Goal: Transaction & Acquisition: Purchase product/service

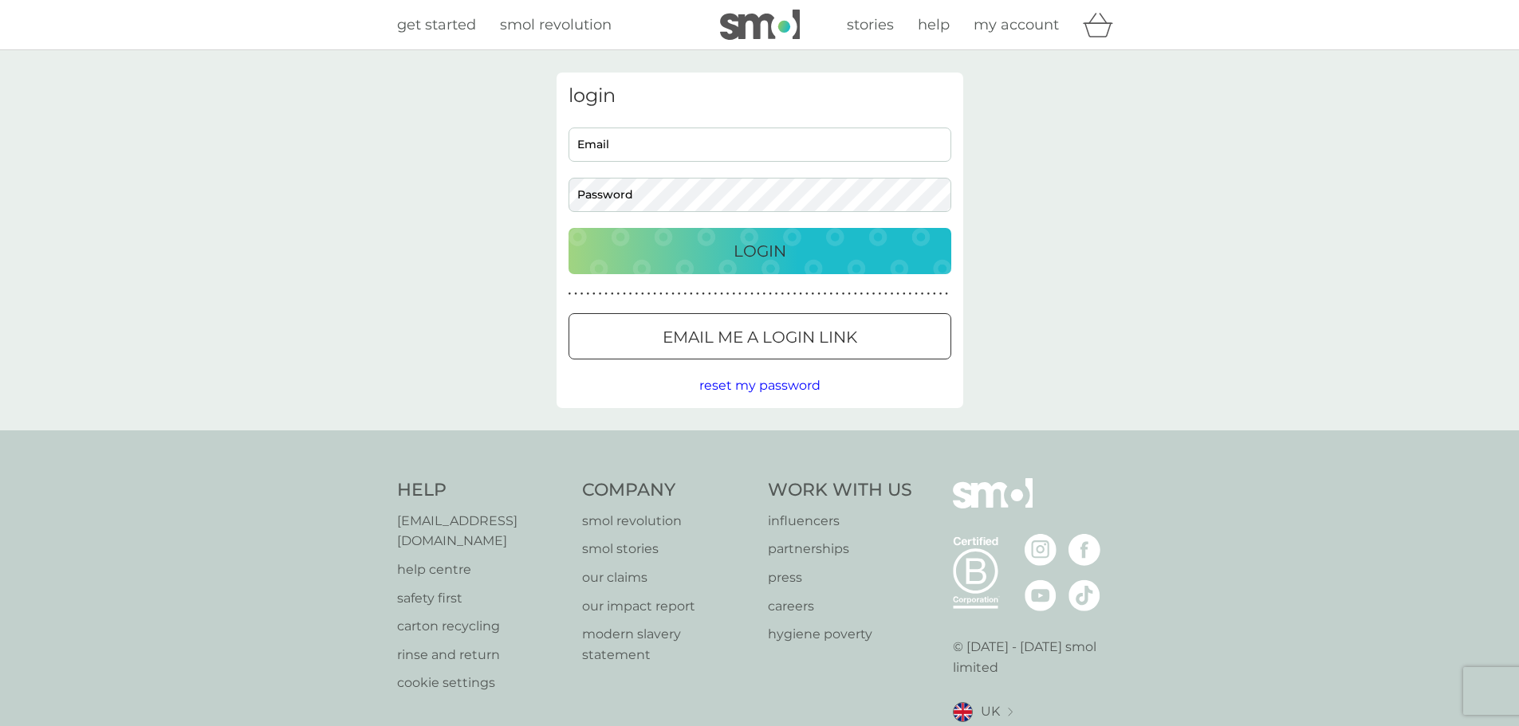
click at [659, 142] on input "Email" at bounding box center [760, 145] width 383 height 34
type input "graham2806@hotmail.com"
click at [569, 228] on button "Login" at bounding box center [760, 251] width 383 height 46
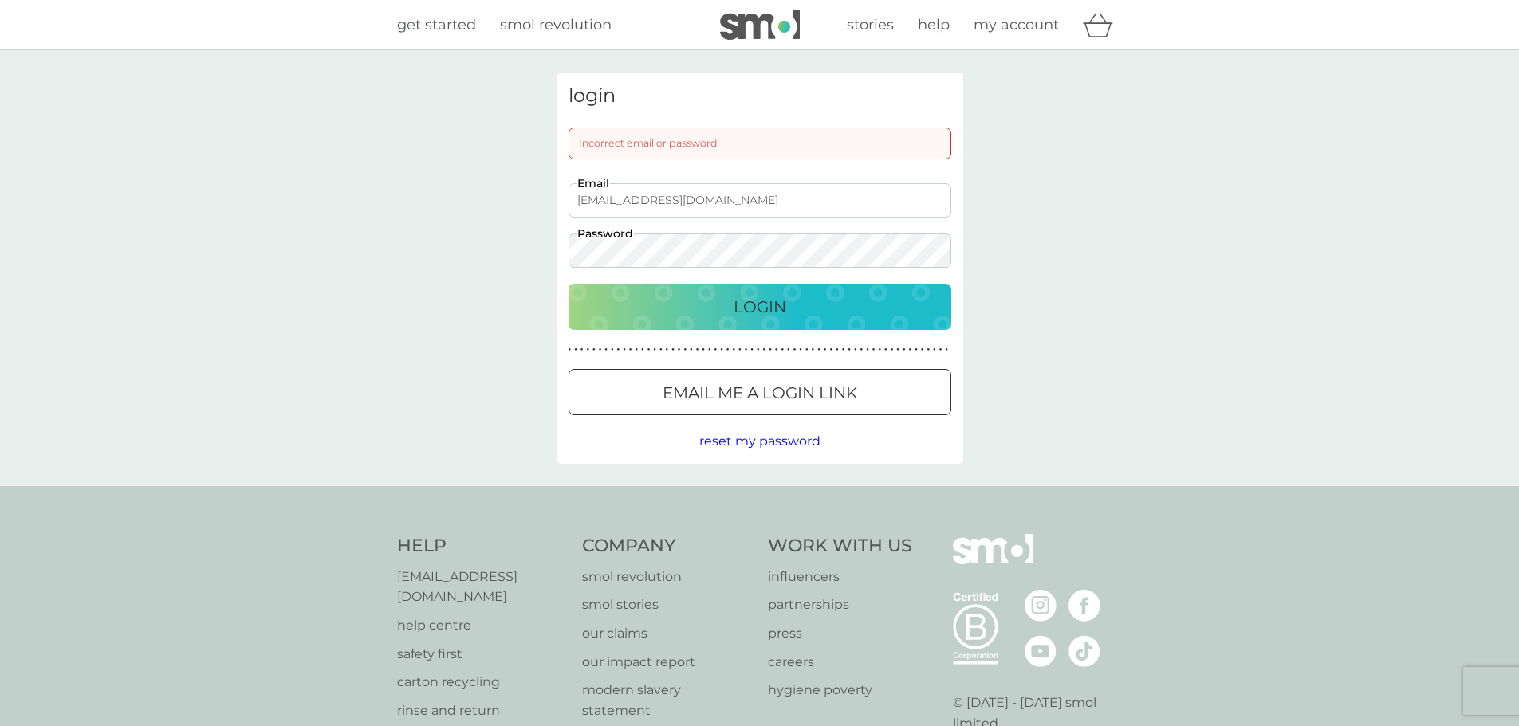
click at [569, 284] on button "Login" at bounding box center [760, 307] width 383 height 46
click at [719, 396] on p "Email me a login link" at bounding box center [760, 393] width 195 height 26
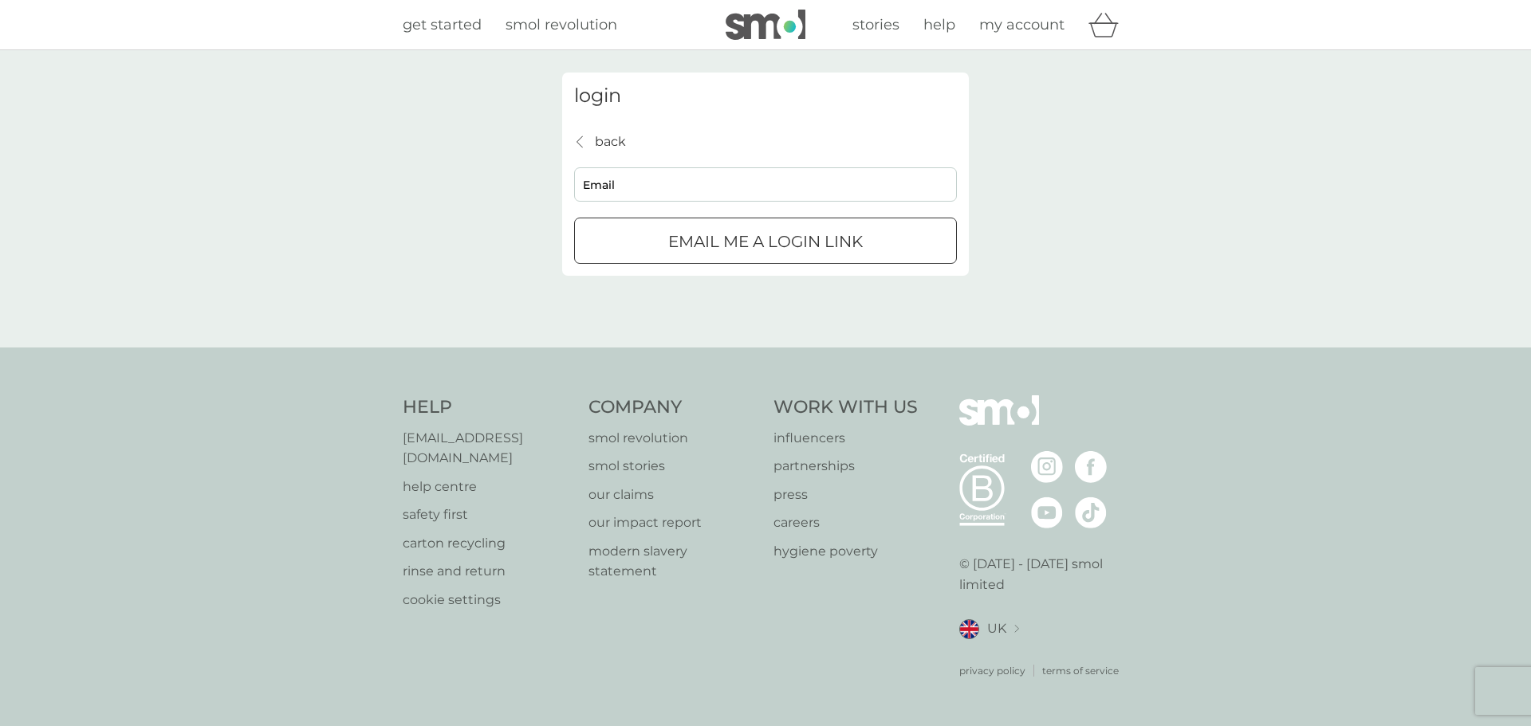
click at [681, 191] on input "Email" at bounding box center [765, 184] width 383 height 34
type input "graham2806@hotmail.com"
click at [687, 238] on p "Email me a login link" at bounding box center [765, 242] width 195 height 26
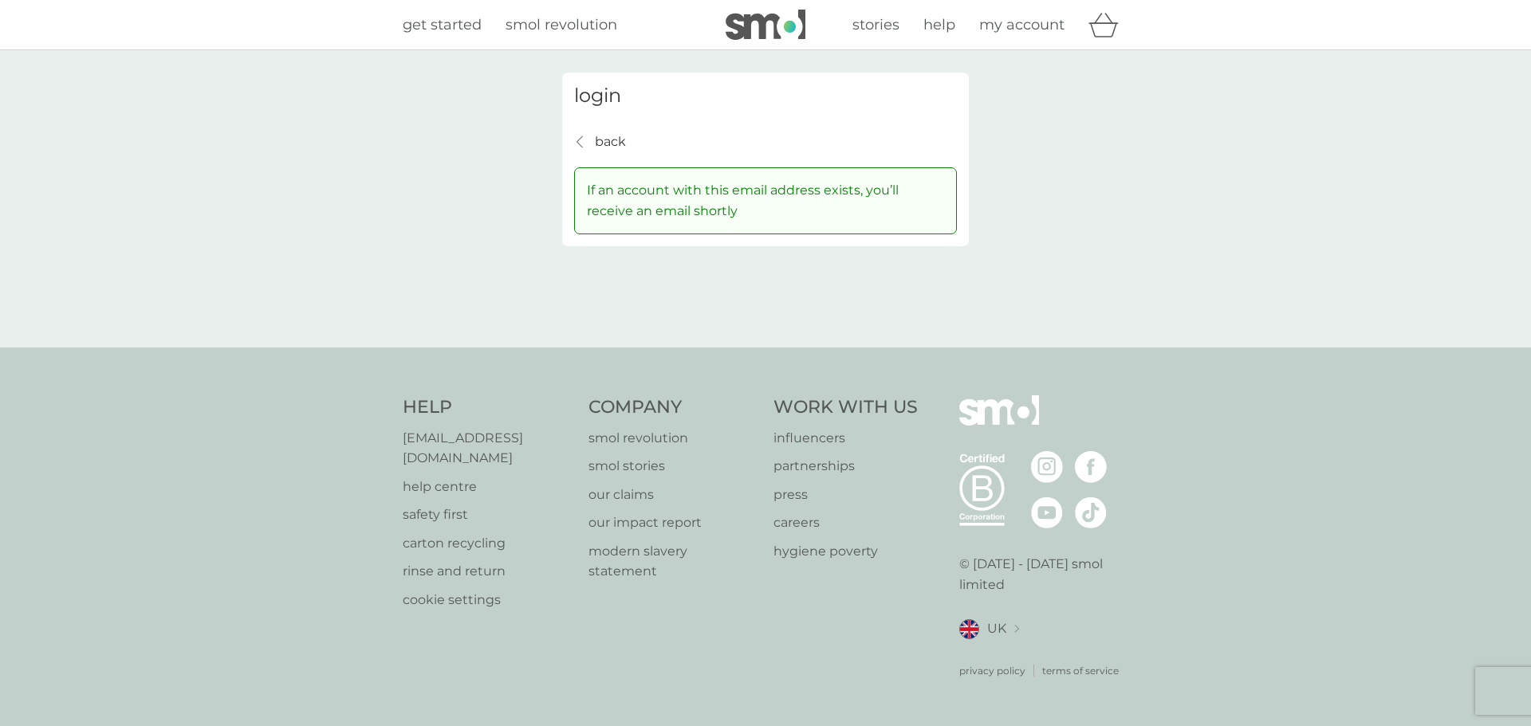
click at [605, 140] on p "back" at bounding box center [610, 142] width 31 height 21
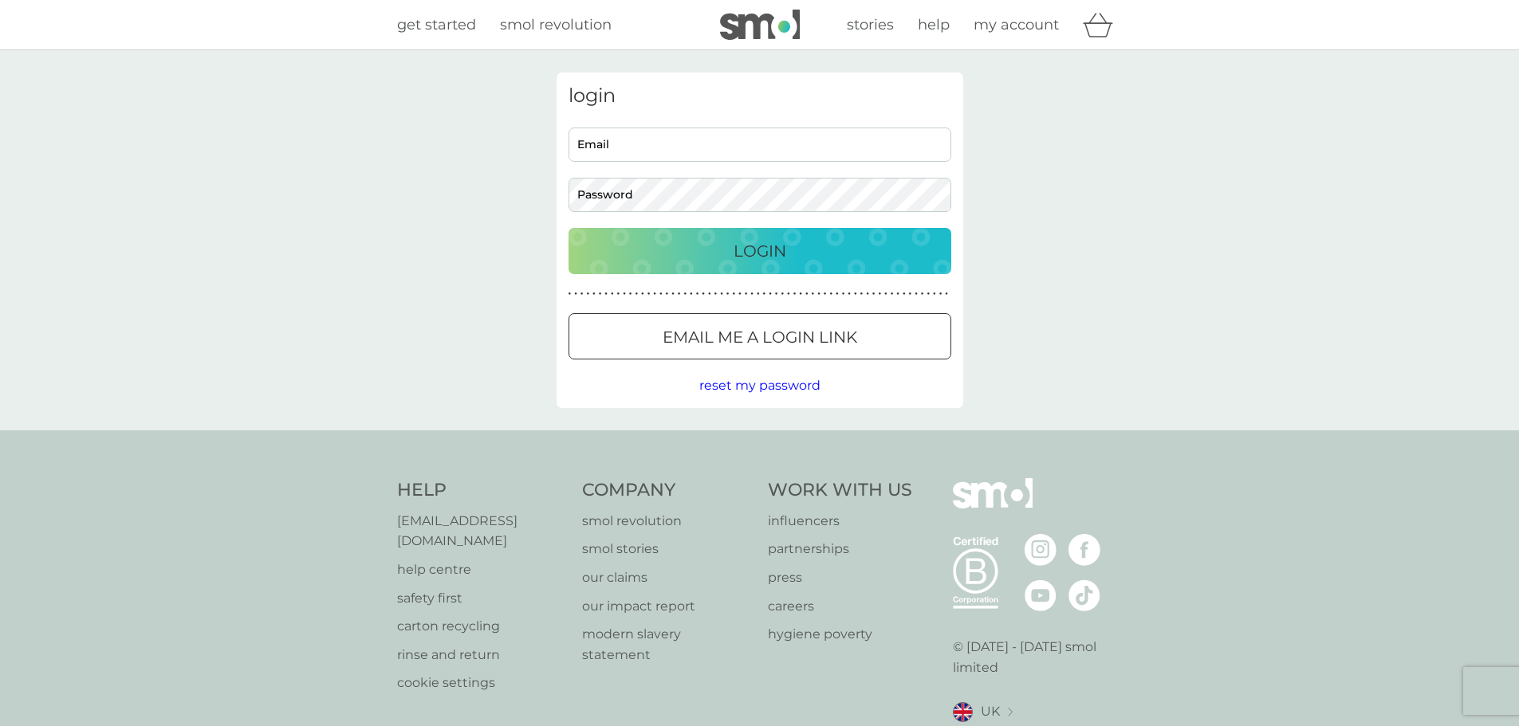
click at [779, 379] on span "reset my password" at bounding box center [759, 385] width 121 height 15
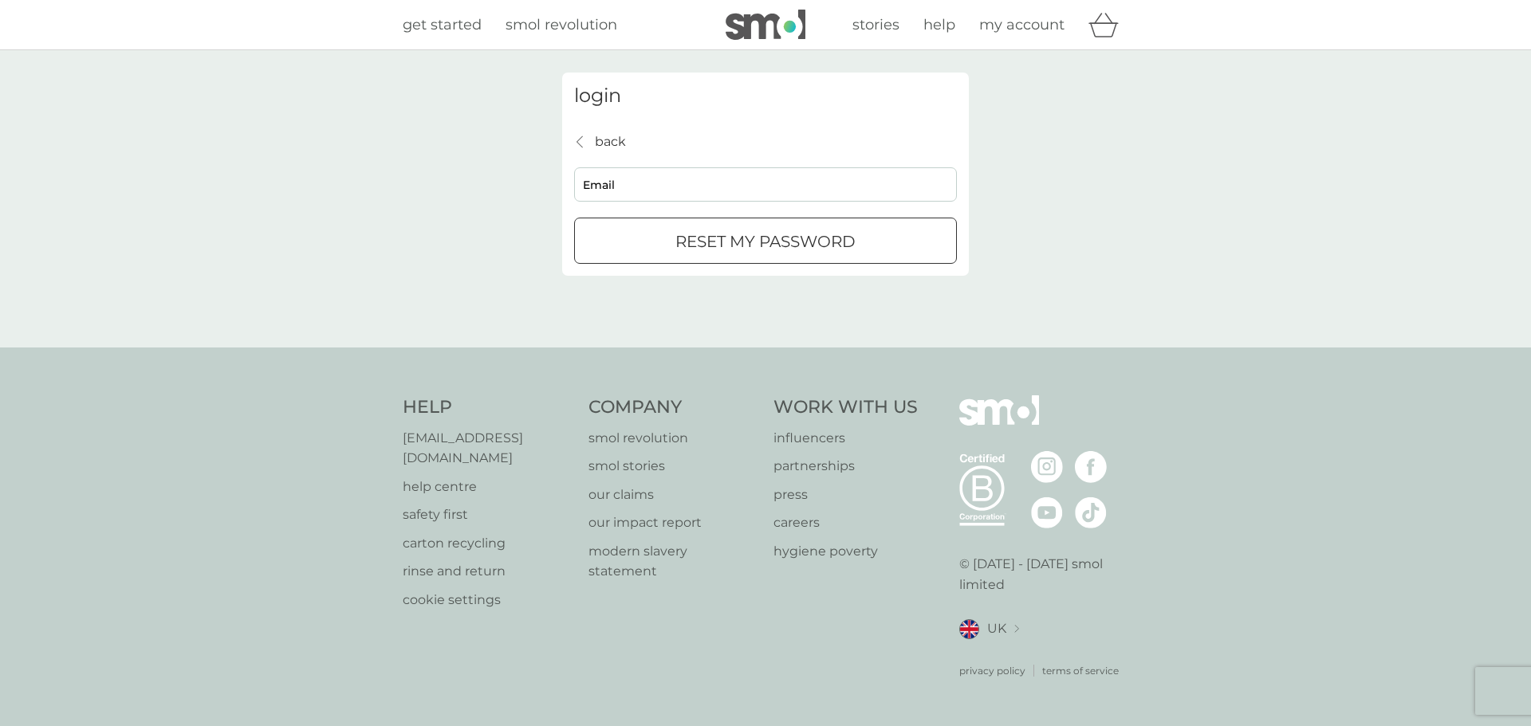
click at [650, 179] on input "Email" at bounding box center [765, 184] width 383 height 34
type input "graham2806@hotmail.com"
click at [664, 246] on div "reset my password" at bounding box center [765, 242] width 381 height 26
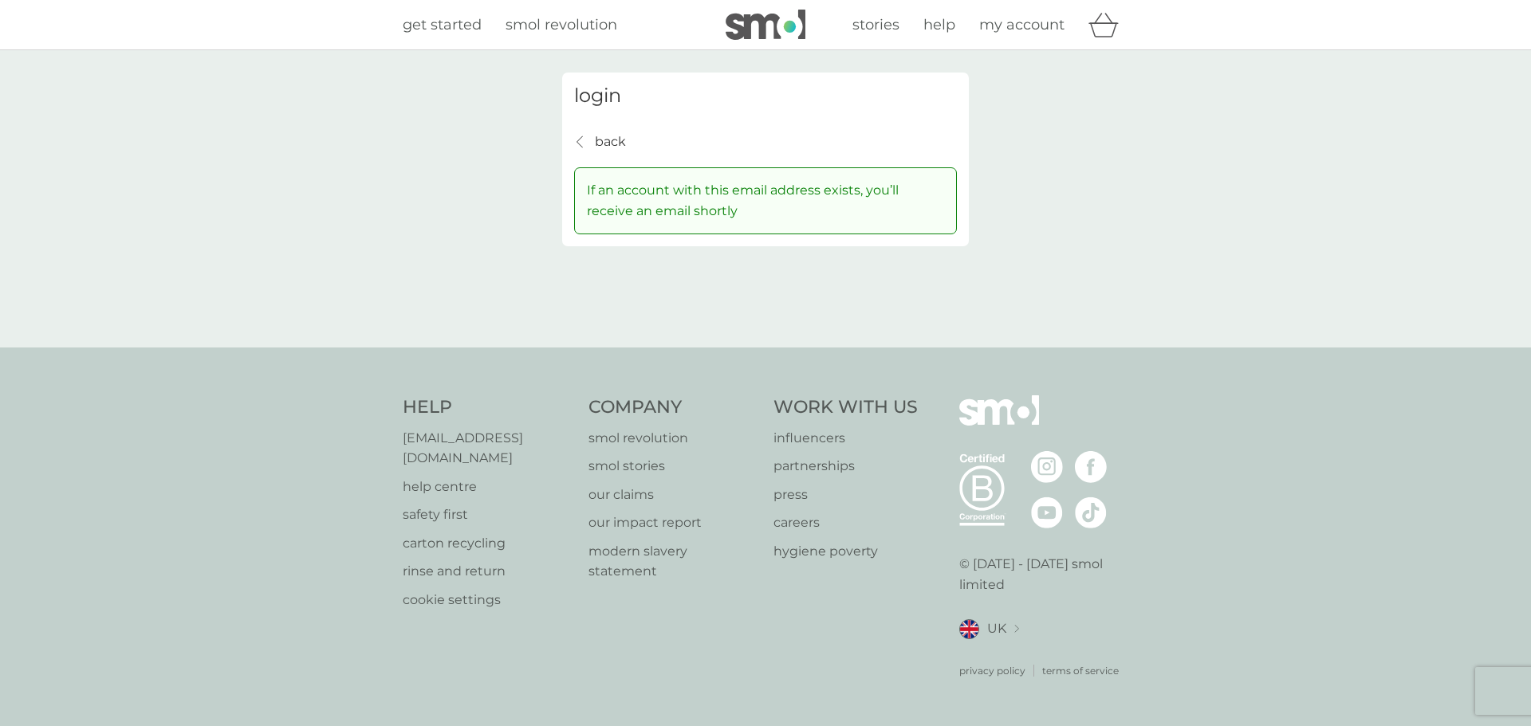
click at [1040, 19] on span "my account" at bounding box center [1021, 25] width 85 height 18
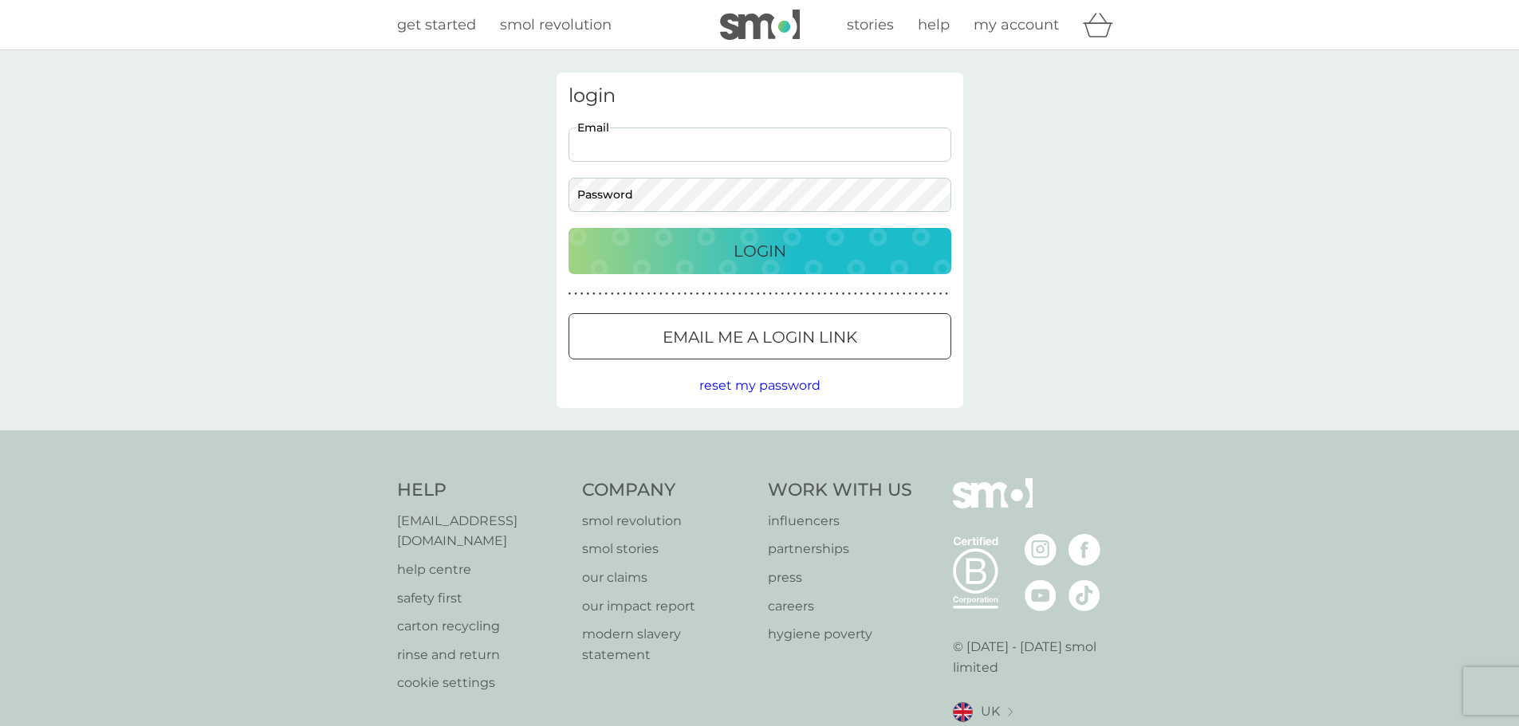
click at [650, 147] on input "Email" at bounding box center [760, 145] width 383 height 34
type input "graham2806@hotmail.com"
click at [569, 228] on button "Login" at bounding box center [760, 251] width 383 height 46
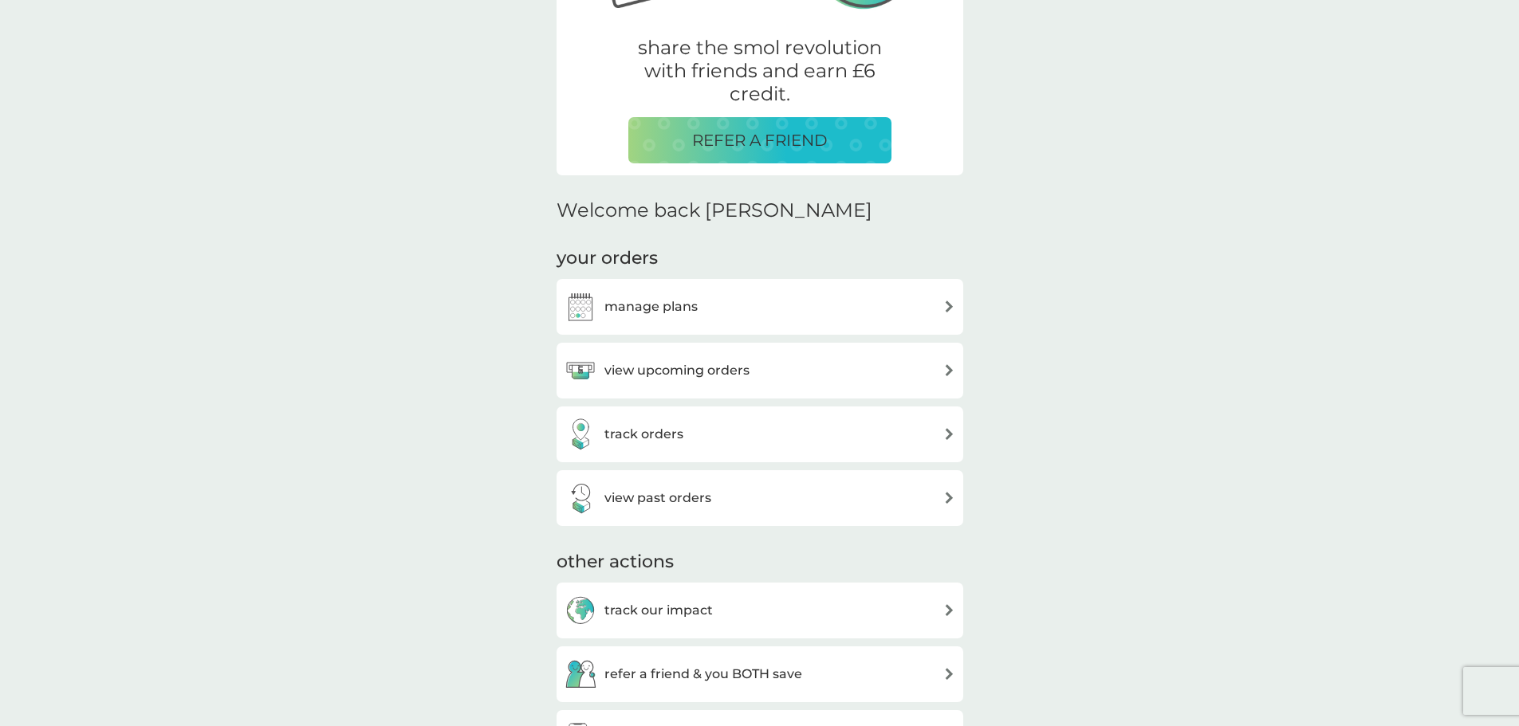
scroll to position [319, 0]
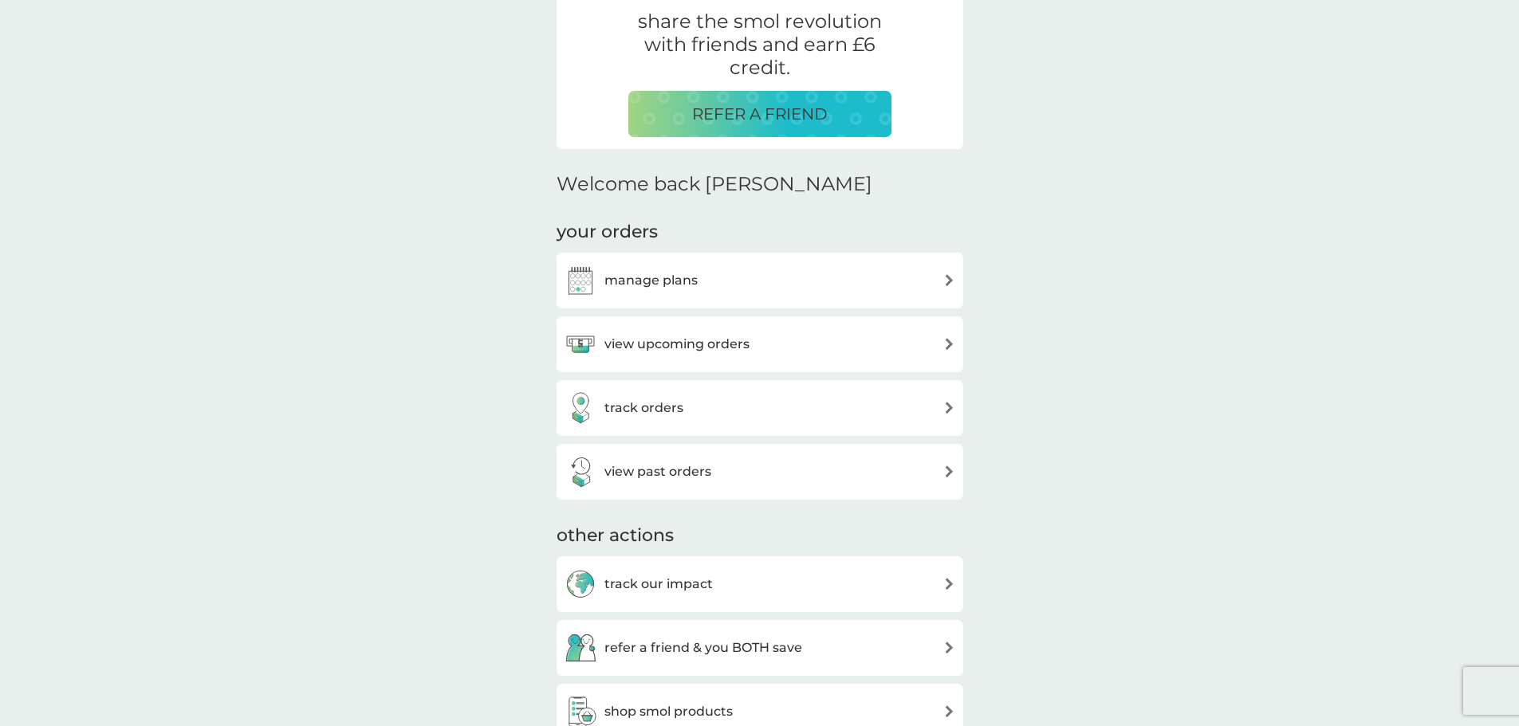
click at [683, 277] on h3 "manage plans" at bounding box center [650, 280] width 93 height 21
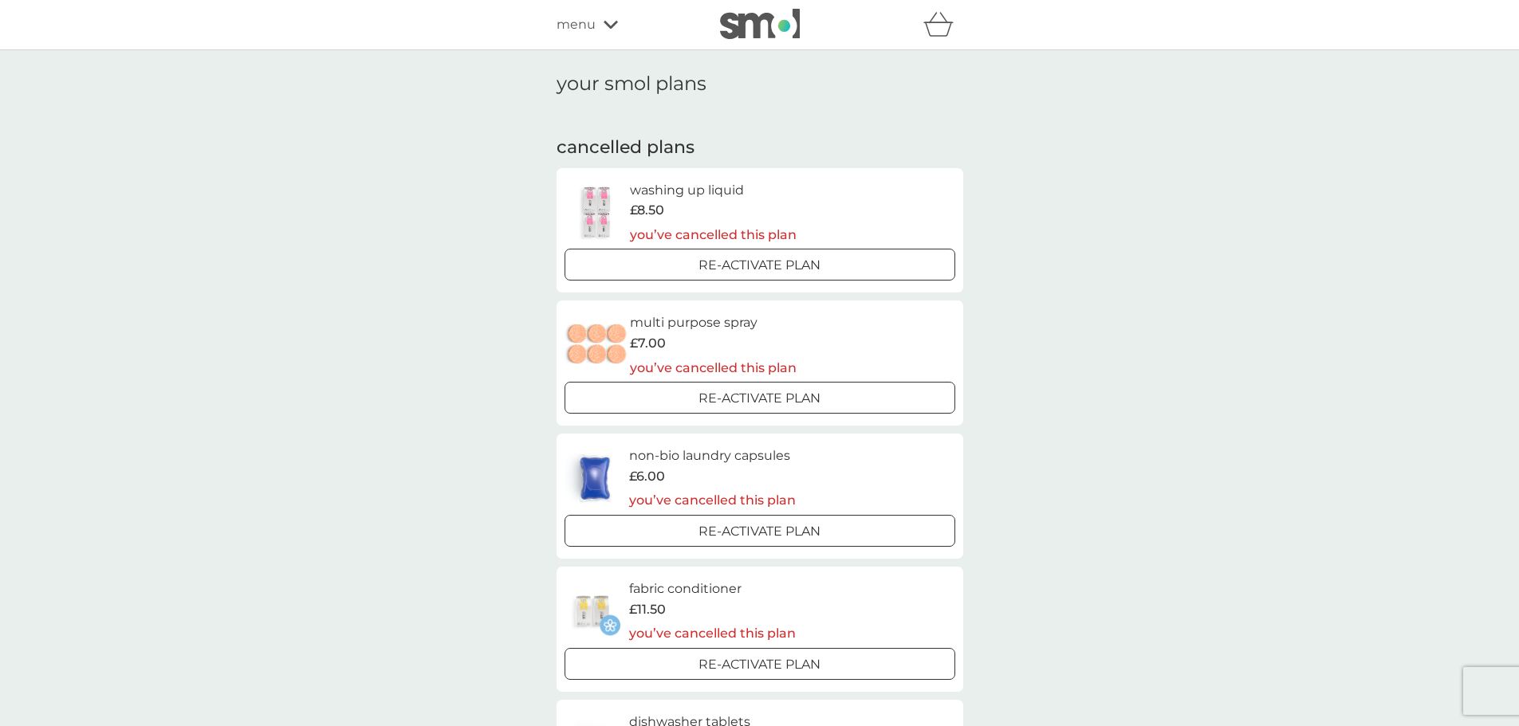
click at [599, 26] on div "menu" at bounding box center [625, 24] width 136 height 21
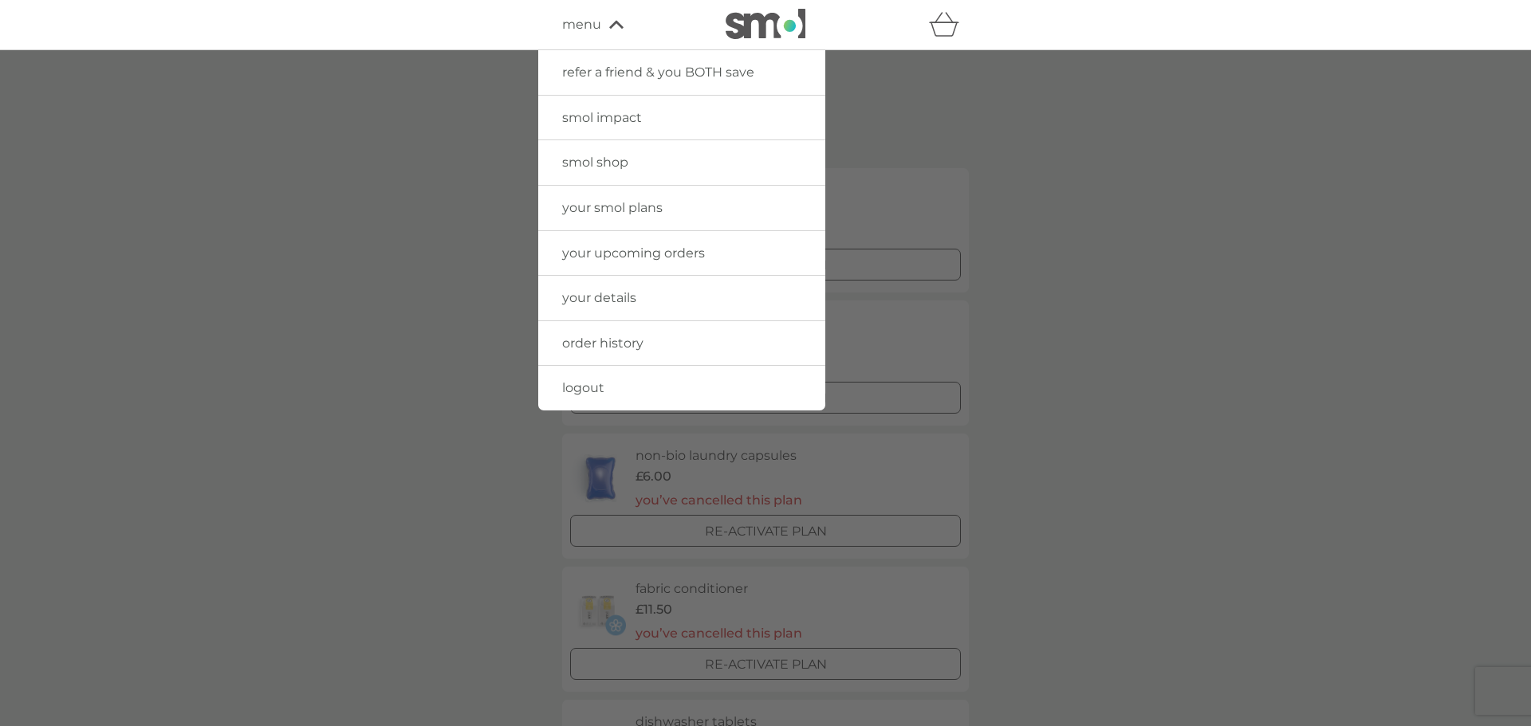
click at [588, 20] on span "menu" at bounding box center [581, 24] width 39 height 21
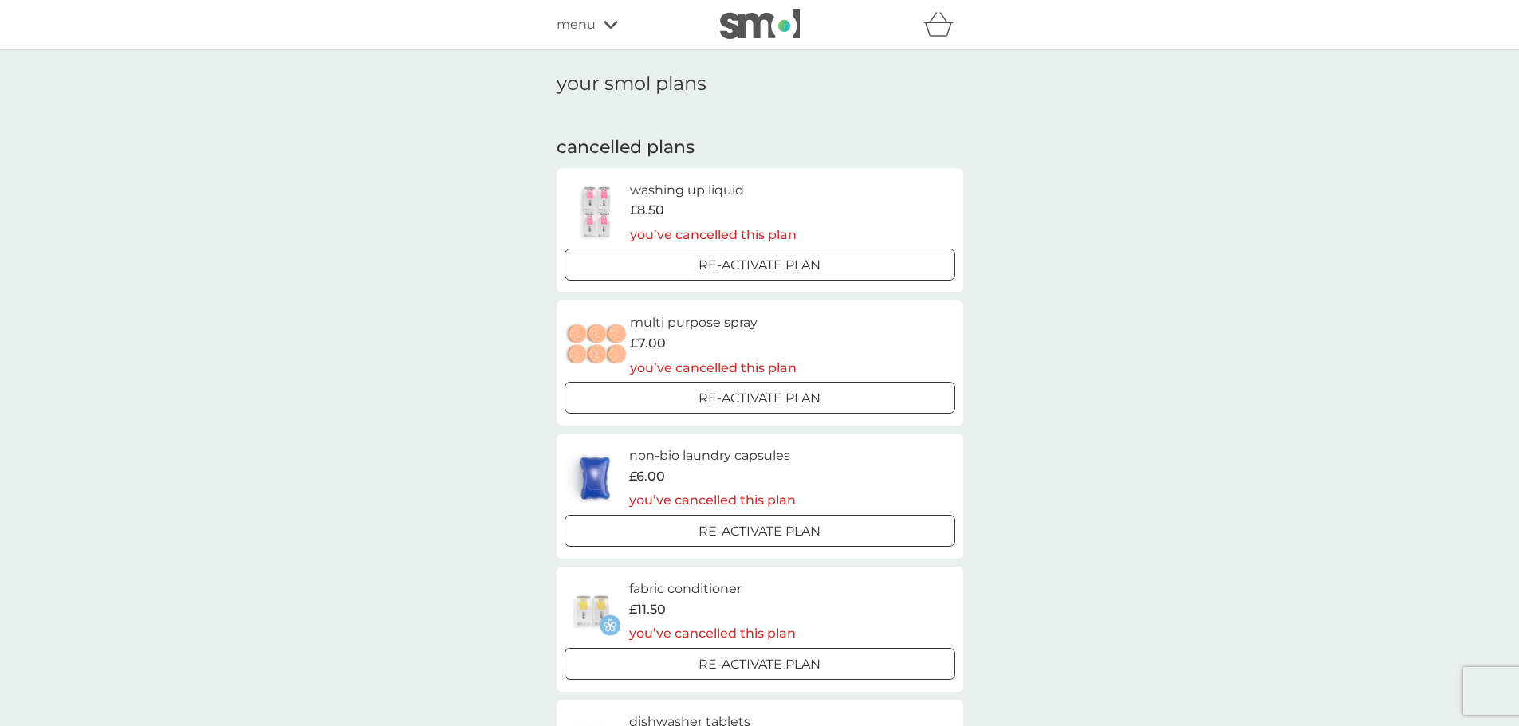
click at [769, 19] on img at bounding box center [760, 24] width 80 height 30
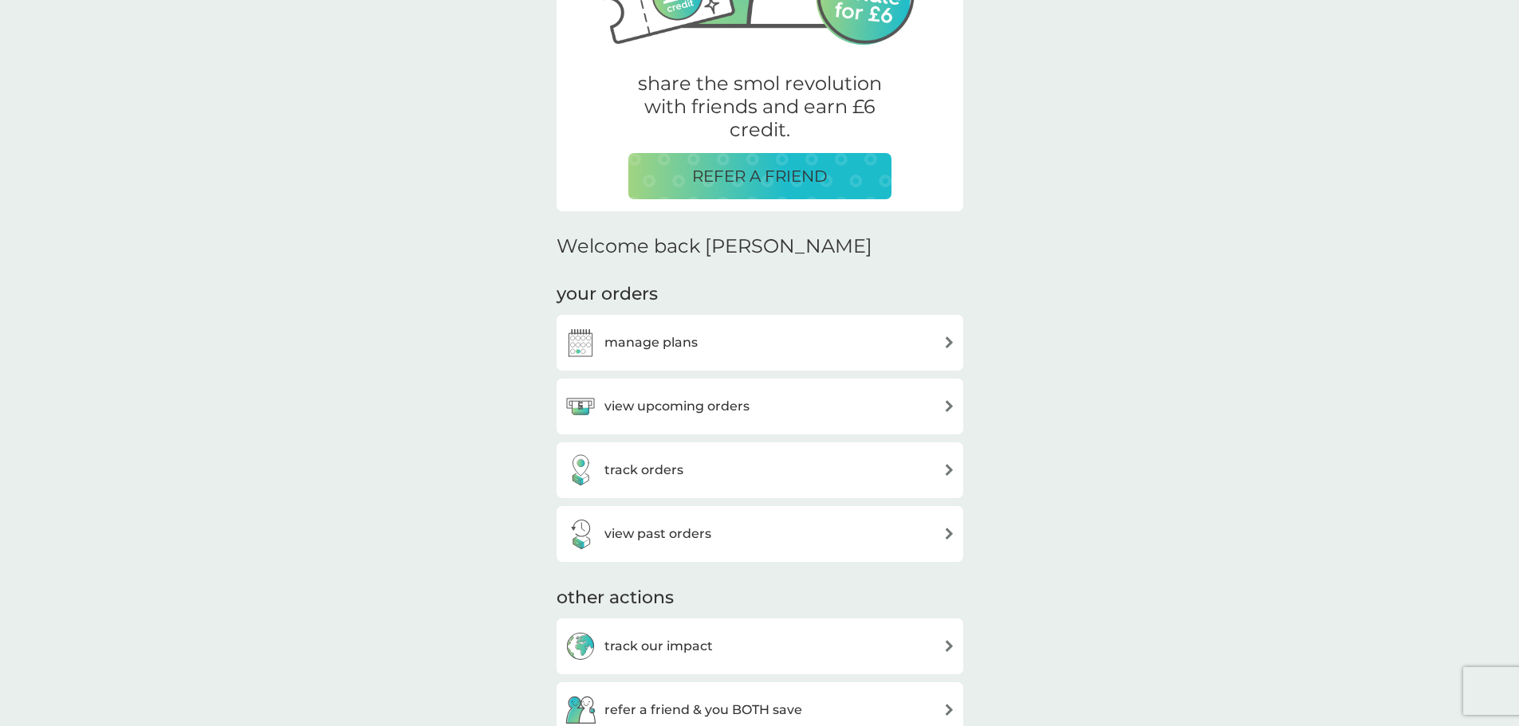
scroll to position [399, 0]
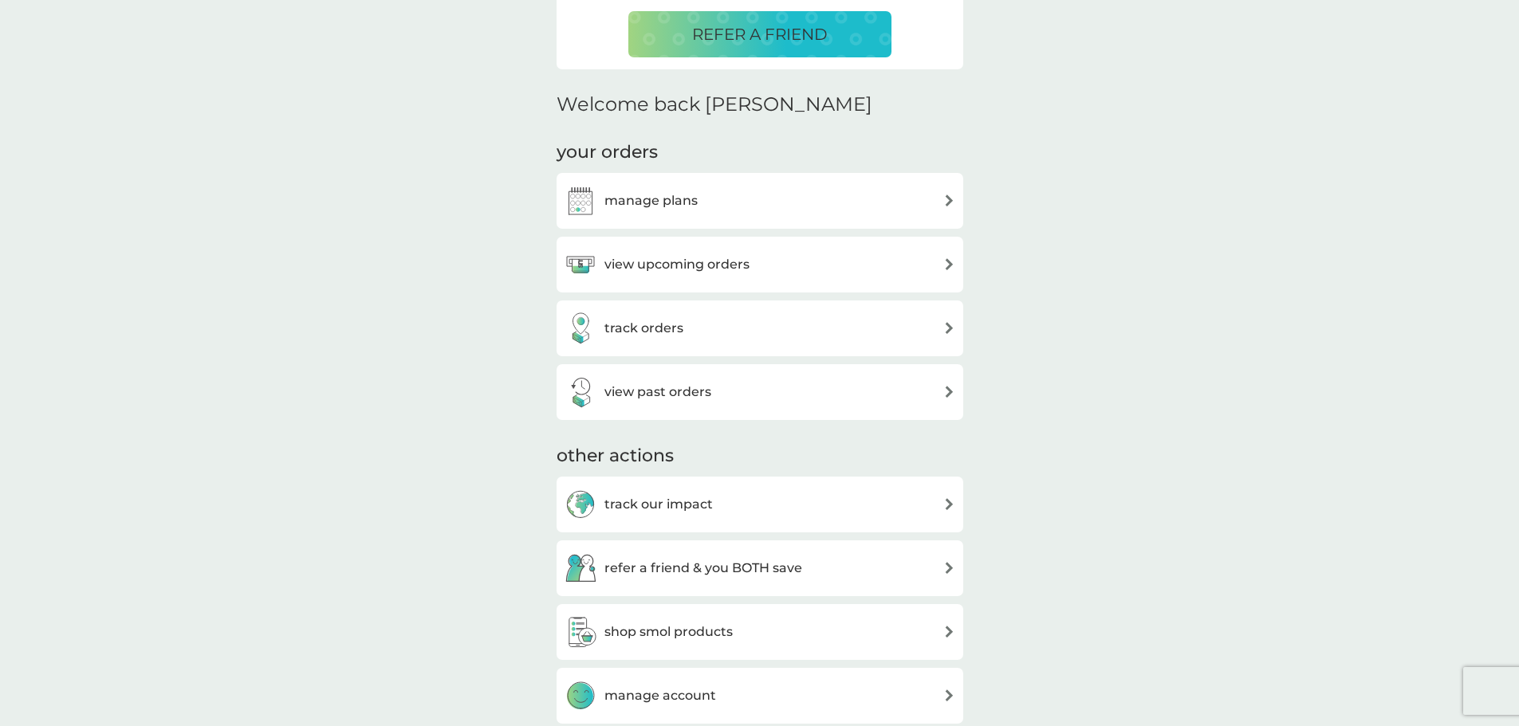
click at [633, 266] on h3 "view upcoming orders" at bounding box center [676, 264] width 145 height 21
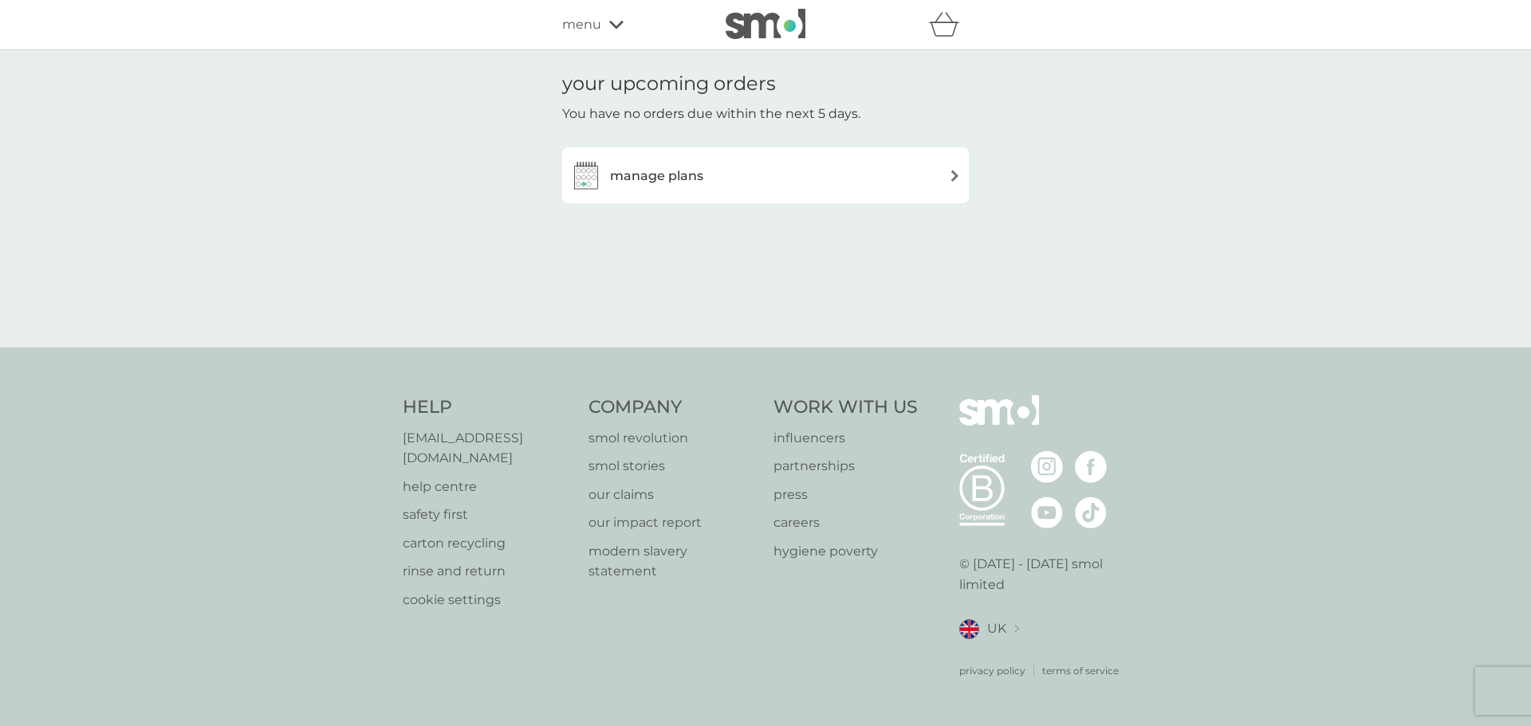
click at [606, 33] on div "menu" at bounding box center [630, 24] width 136 height 21
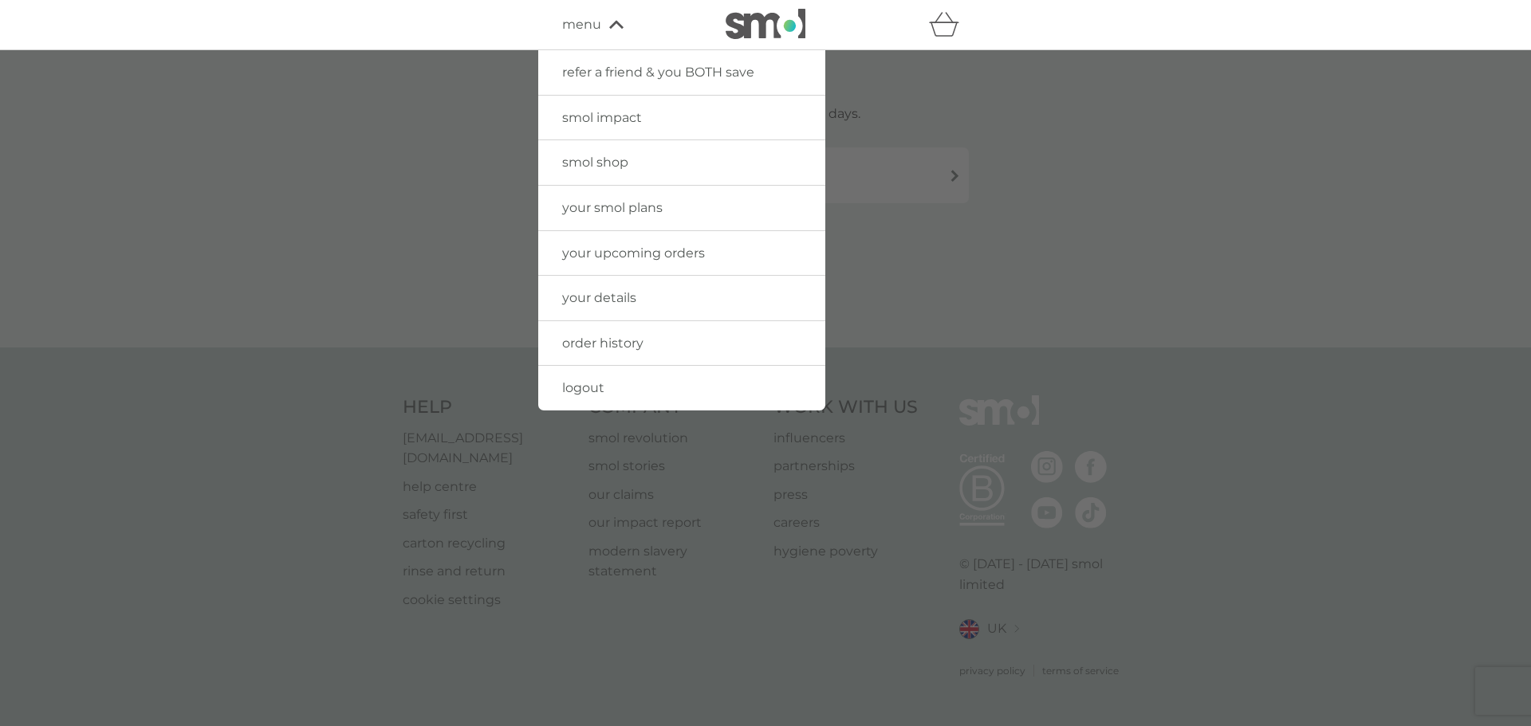
click at [616, 163] on span "smol shop" at bounding box center [595, 162] width 66 height 15
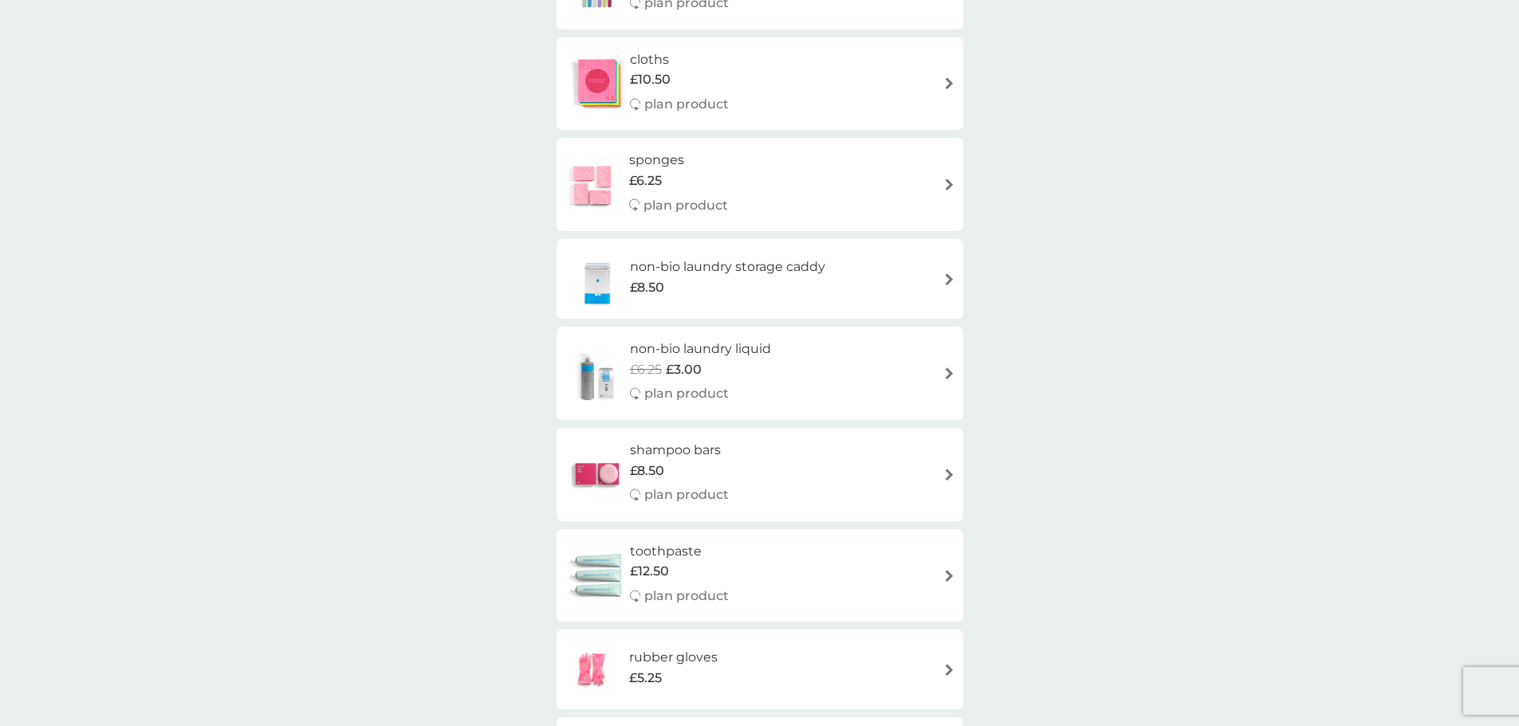
scroll to position [1435, 0]
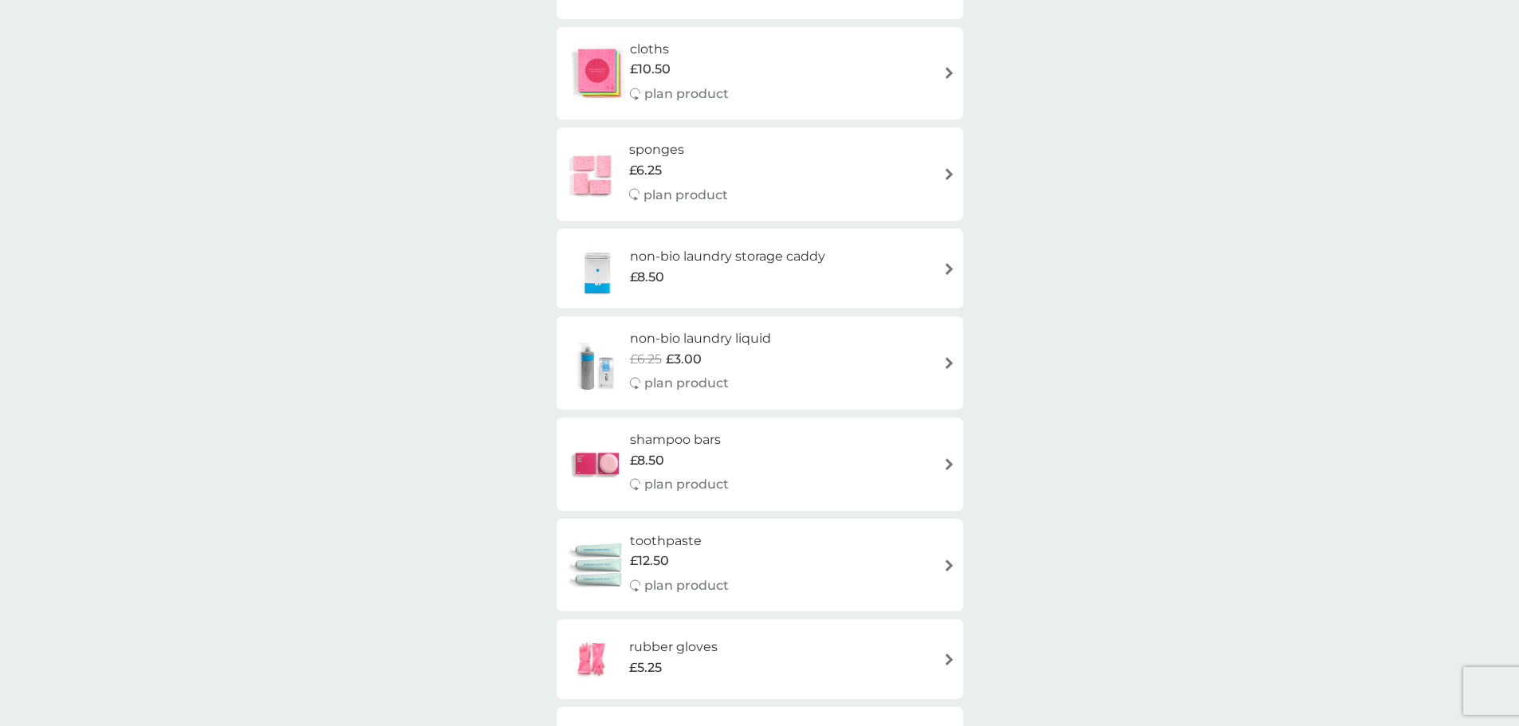
drag, startPoint x: 657, startPoint y: 144, endPoint x: 939, endPoint y: 175, distance: 283.2
click at [939, 175] on div "sponges £6.25 plan product" at bounding box center [760, 174] width 391 height 69
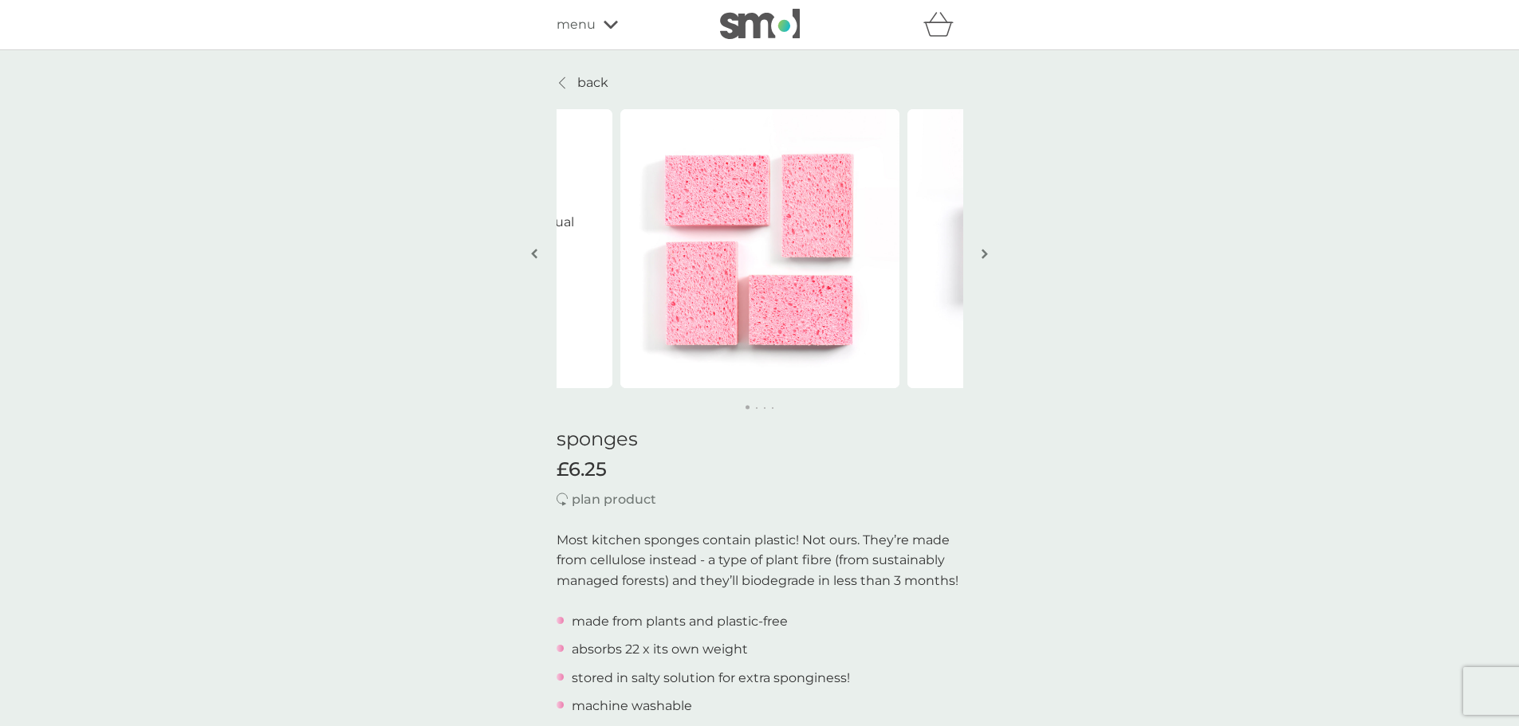
click at [984, 255] on img "button" at bounding box center [985, 254] width 6 height 12
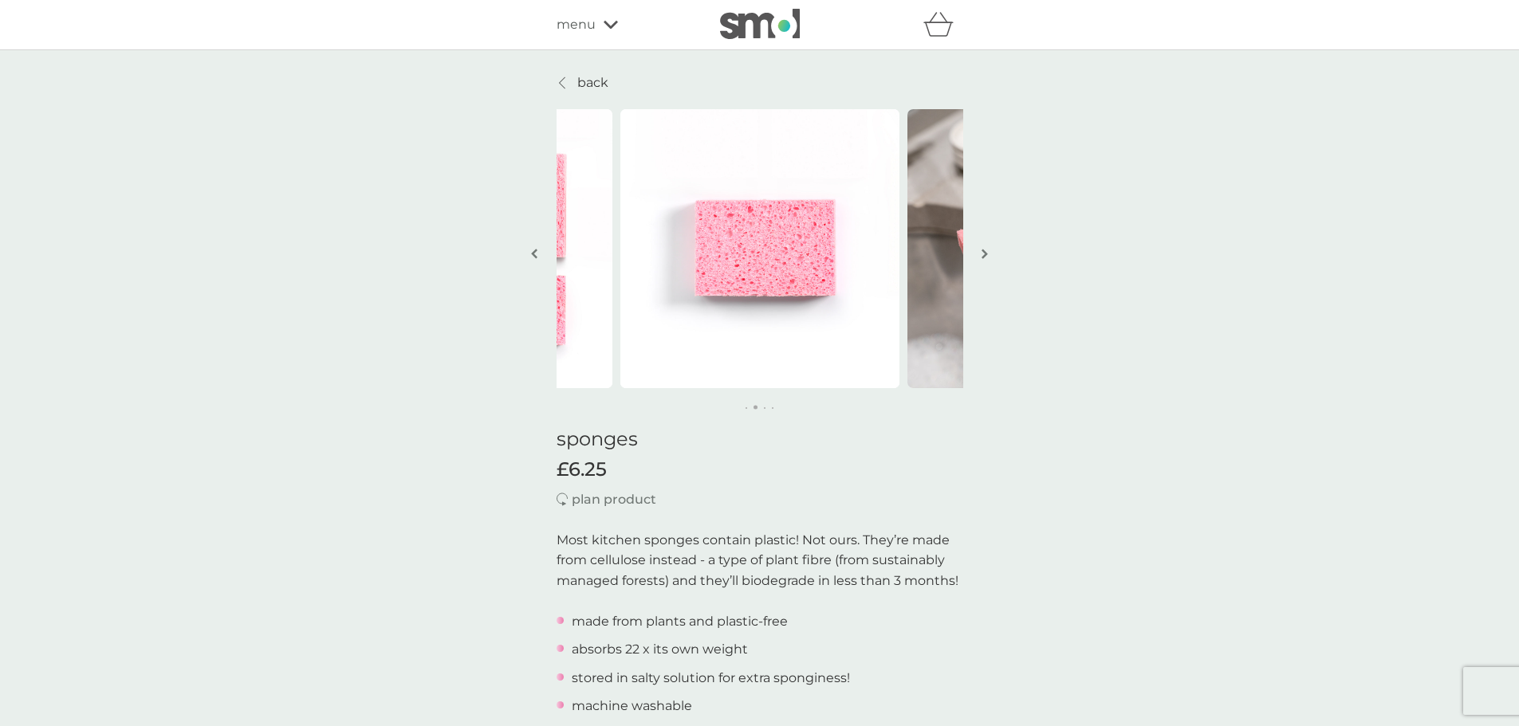
click at [984, 255] on img "button" at bounding box center [985, 254] width 6 height 12
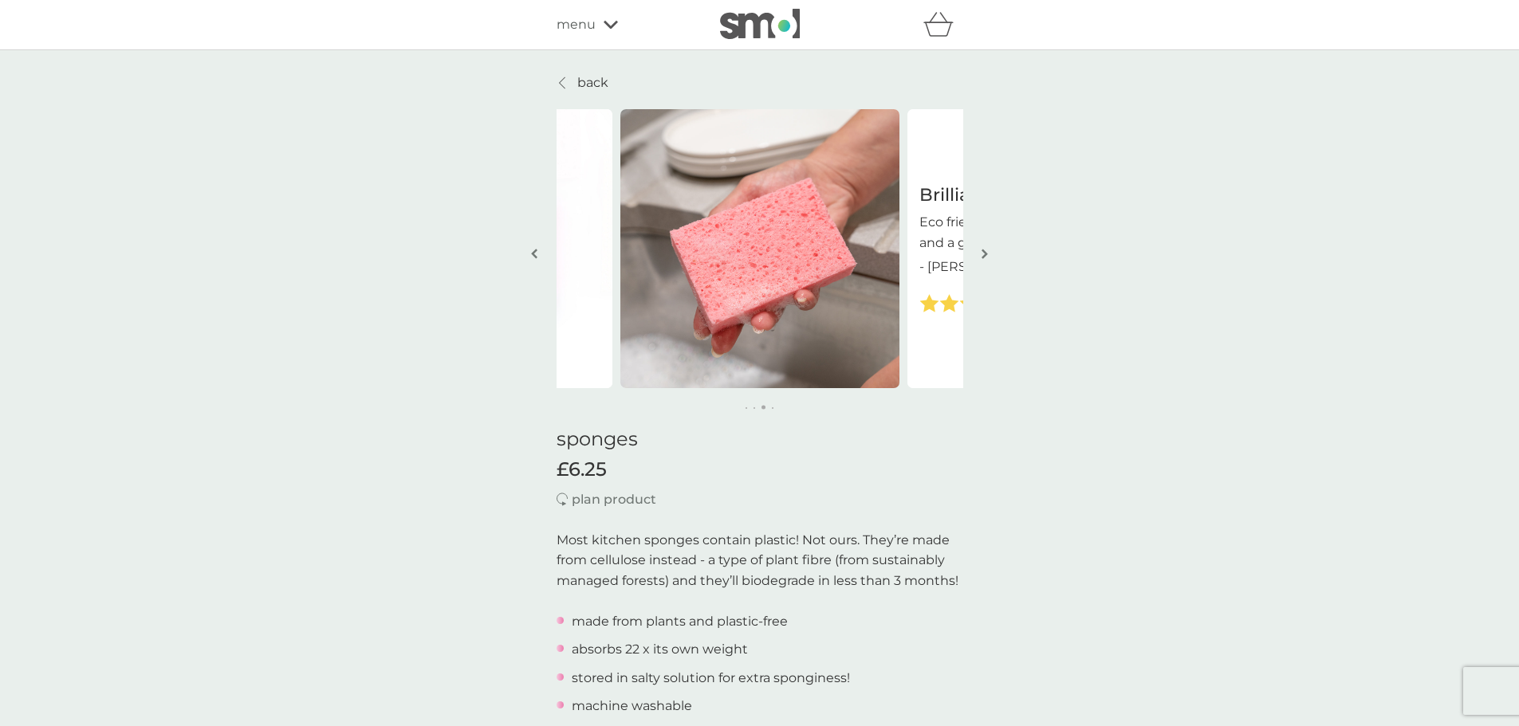
click at [984, 255] on img "button" at bounding box center [985, 254] width 6 height 12
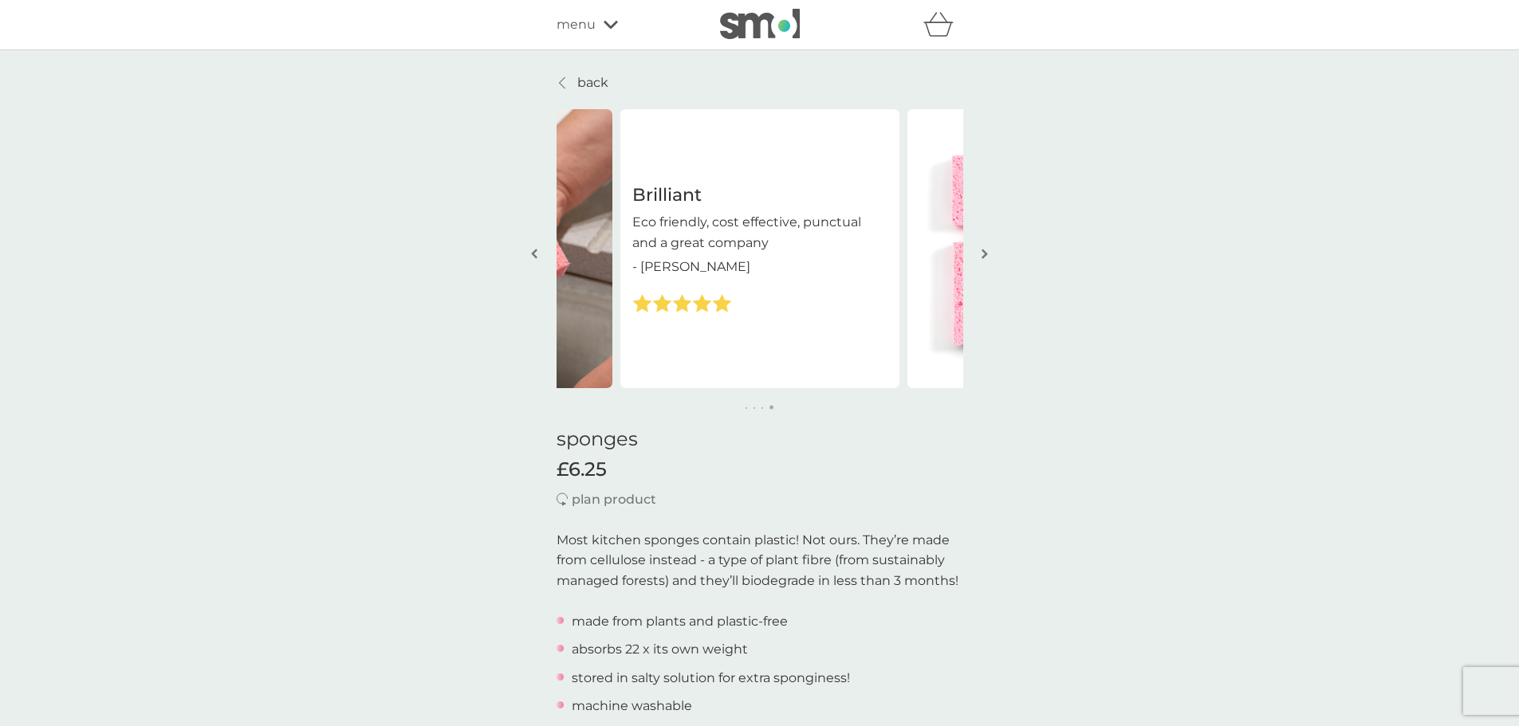
click at [984, 255] on img "button" at bounding box center [985, 254] width 6 height 12
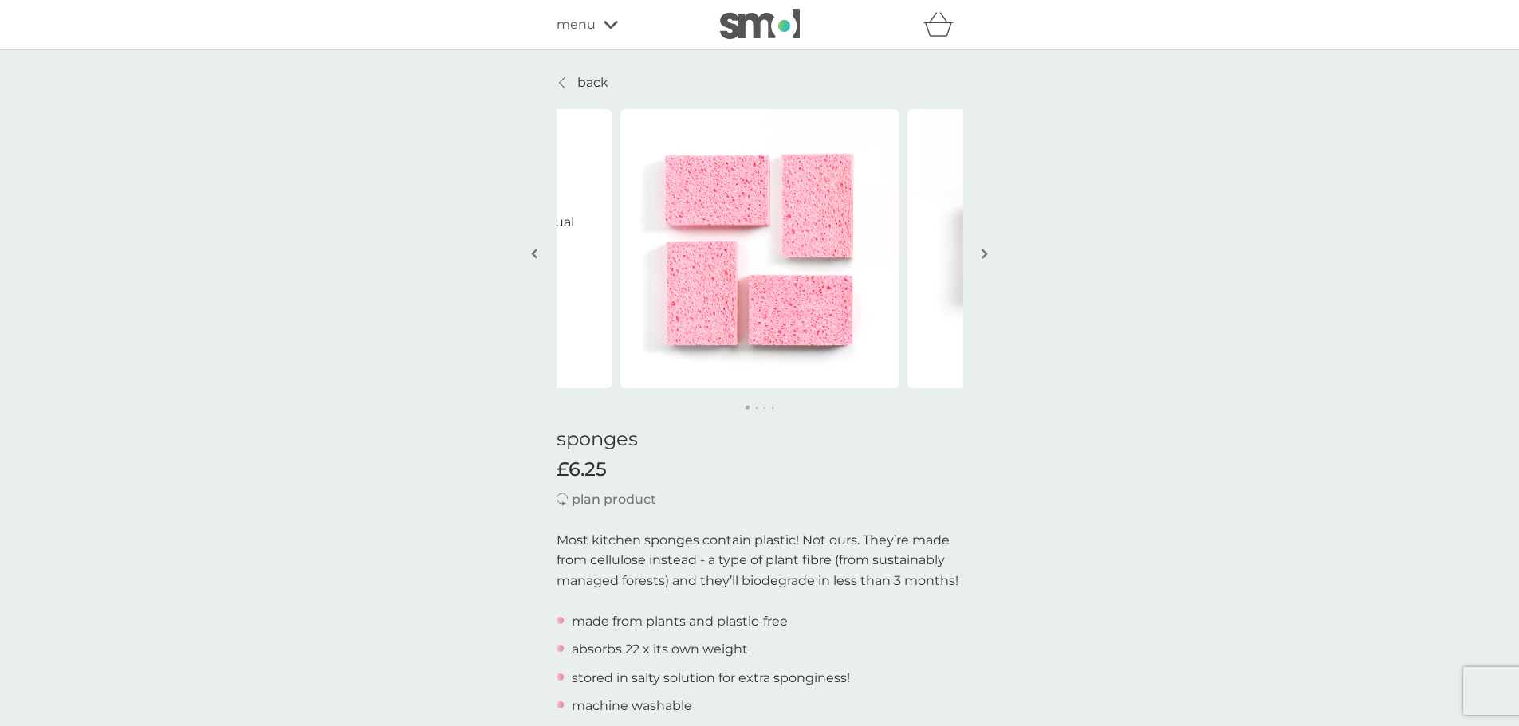
click at [984, 255] on img "button" at bounding box center [985, 254] width 6 height 12
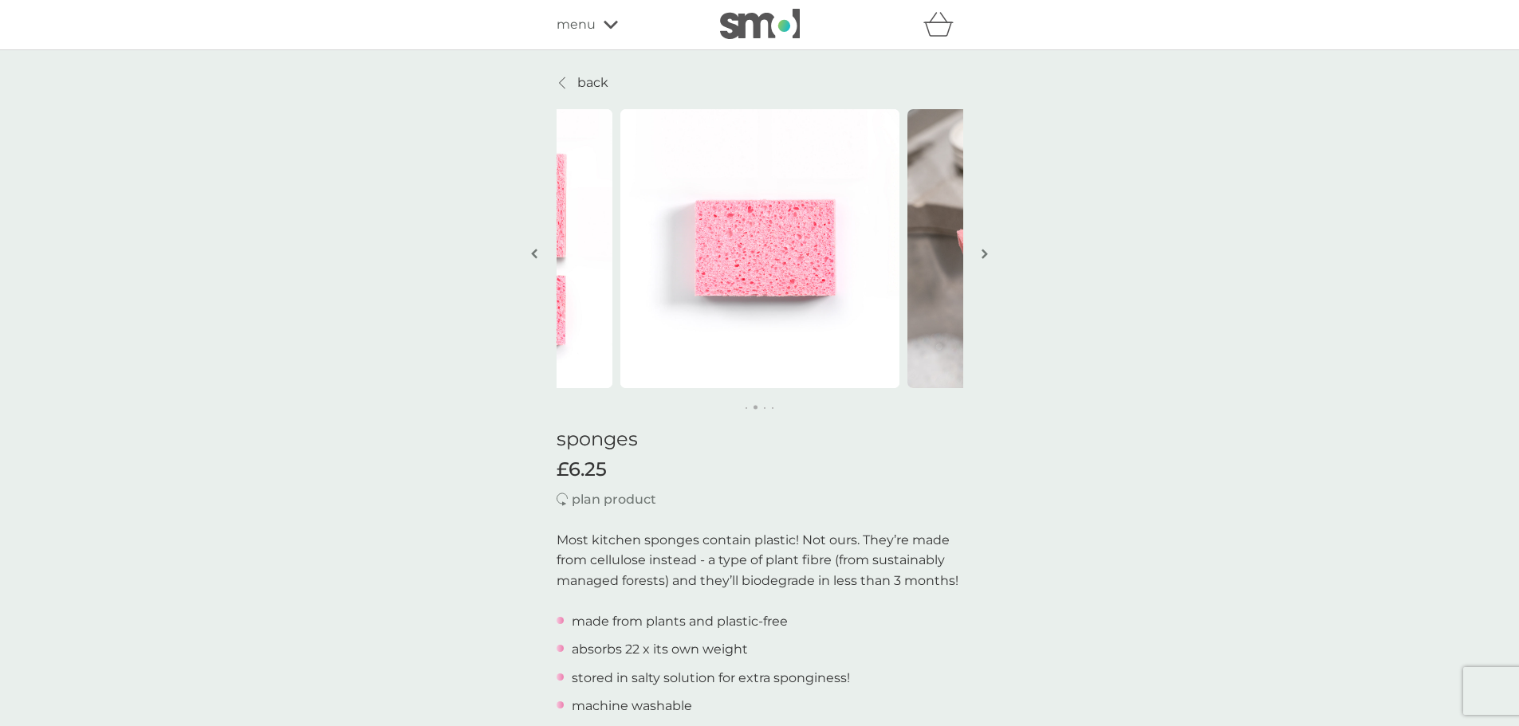
click at [984, 255] on img "button" at bounding box center [985, 254] width 6 height 12
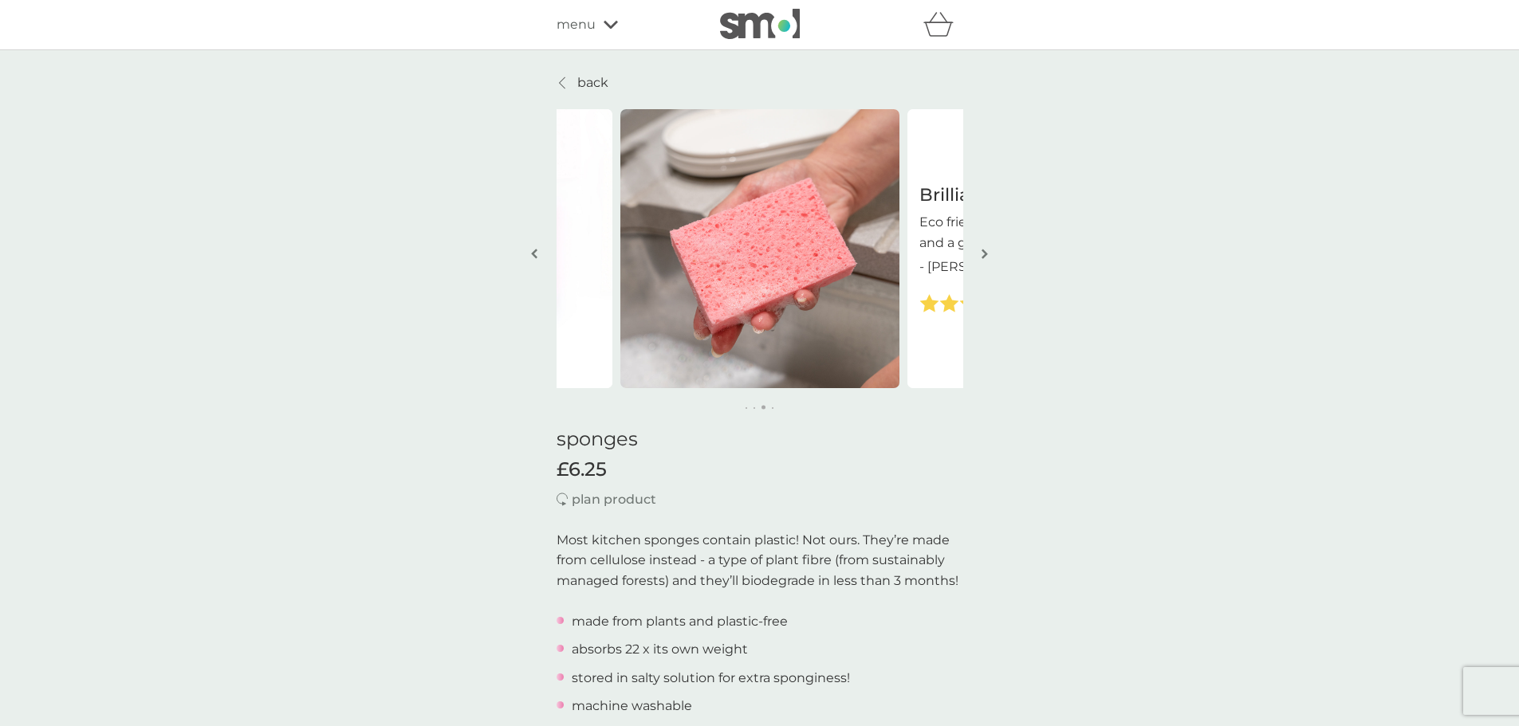
click at [984, 255] on img "button" at bounding box center [985, 254] width 6 height 12
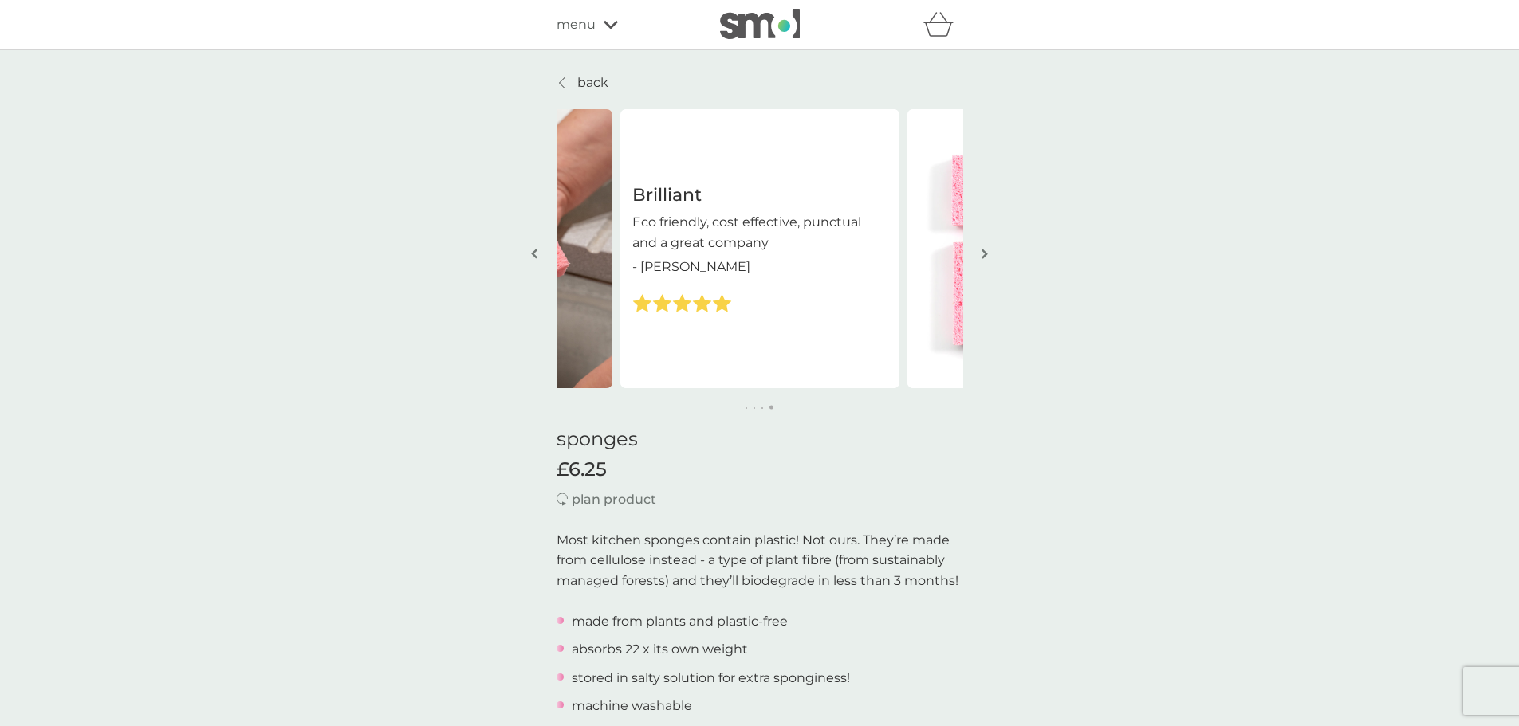
click at [984, 255] on img "button" at bounding box center [985, 254] width 6 height 12
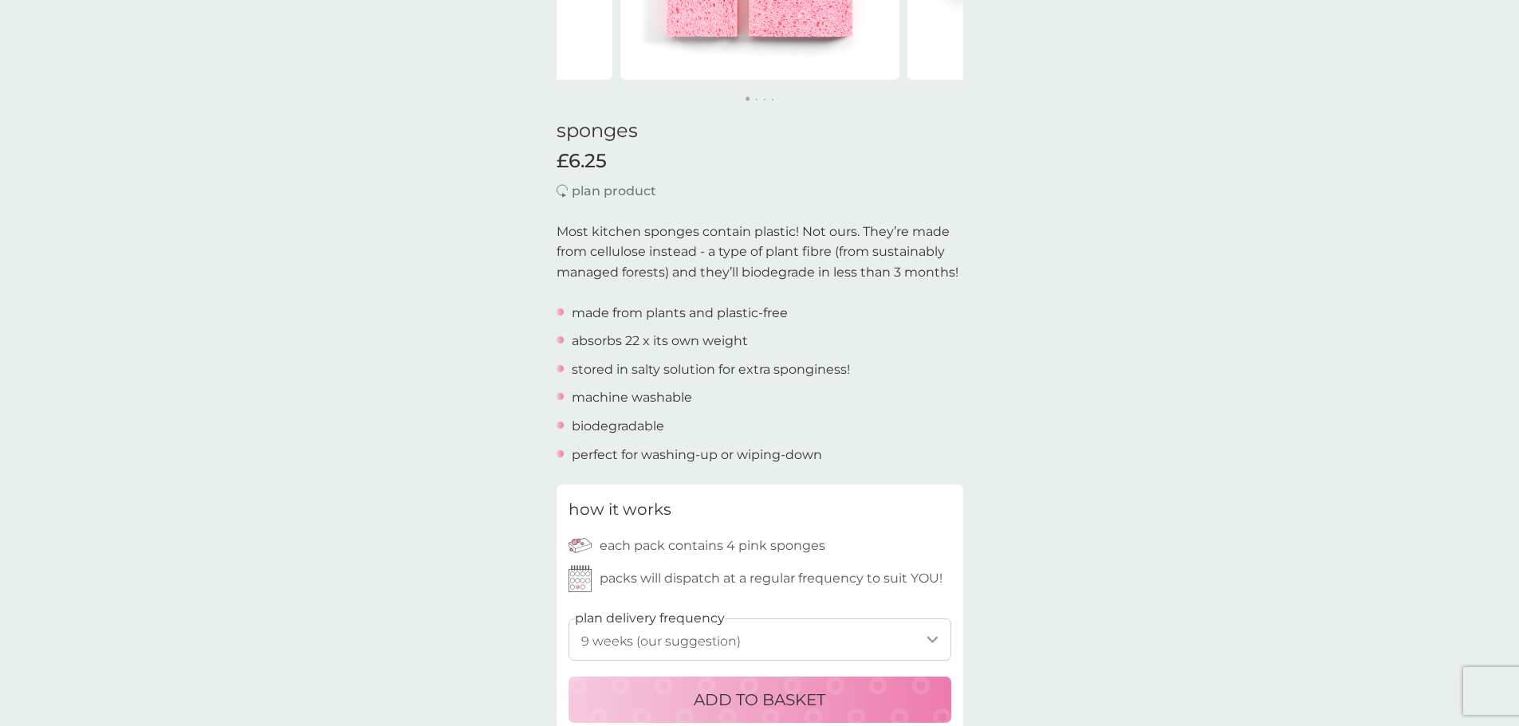
scroll to position [399, 0]
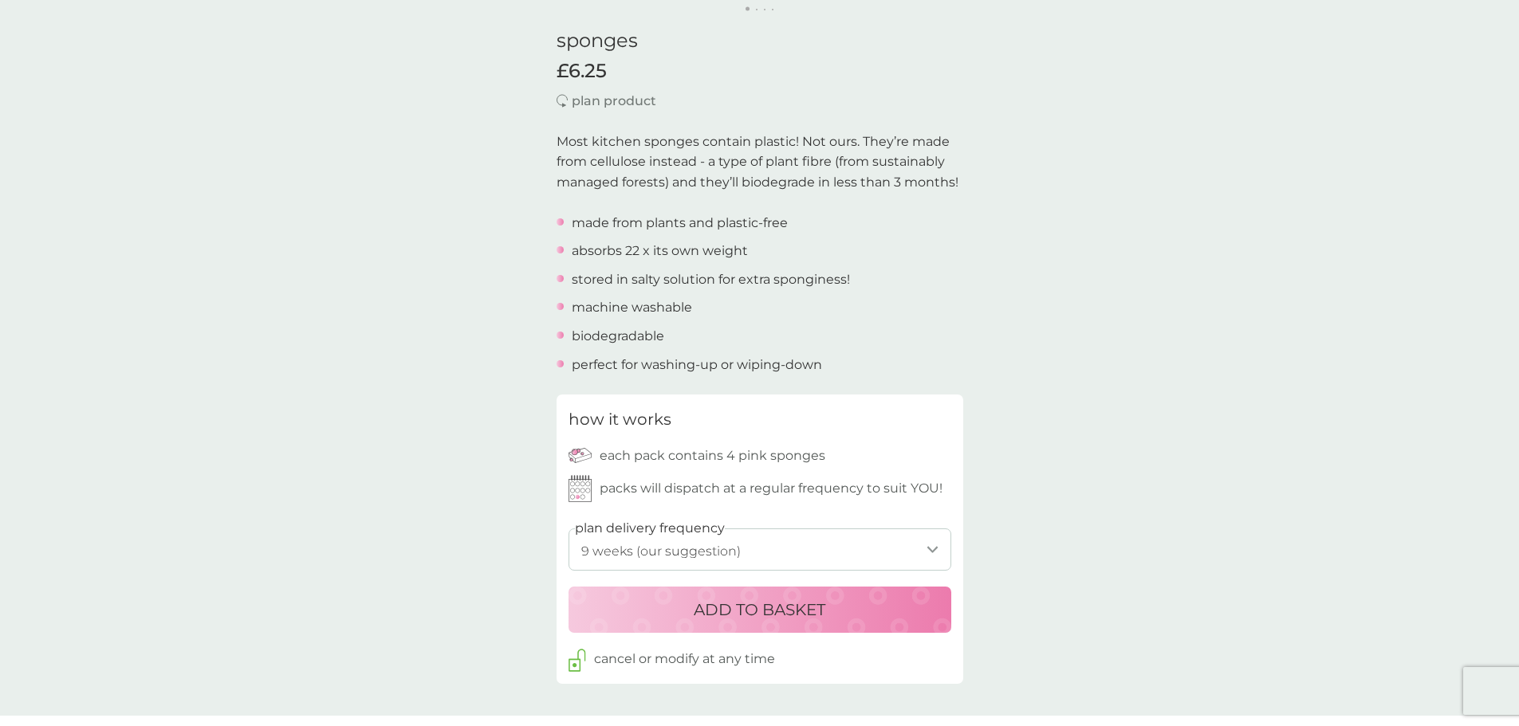
click at [714, 565] on select "1 week 2 weeks 3 weeks 4 weeks 5 weeks 6 weeks 7 weeks 8 weeks 9 weeks (our sug…" at bounding box center [760, 550] width 383 height 42
click at [461, 509] on div "back Brilliant Eco friendly, cost effective, punctual and a great company - [PE…" at bounding box center [759, 593] width 1519 height 1839
click at [998, 496] on div "back Brilliant Eco friendly, cost effective, punctual and a great company - [PE…" at bounding box center [759, 593] width 1519 height 1839
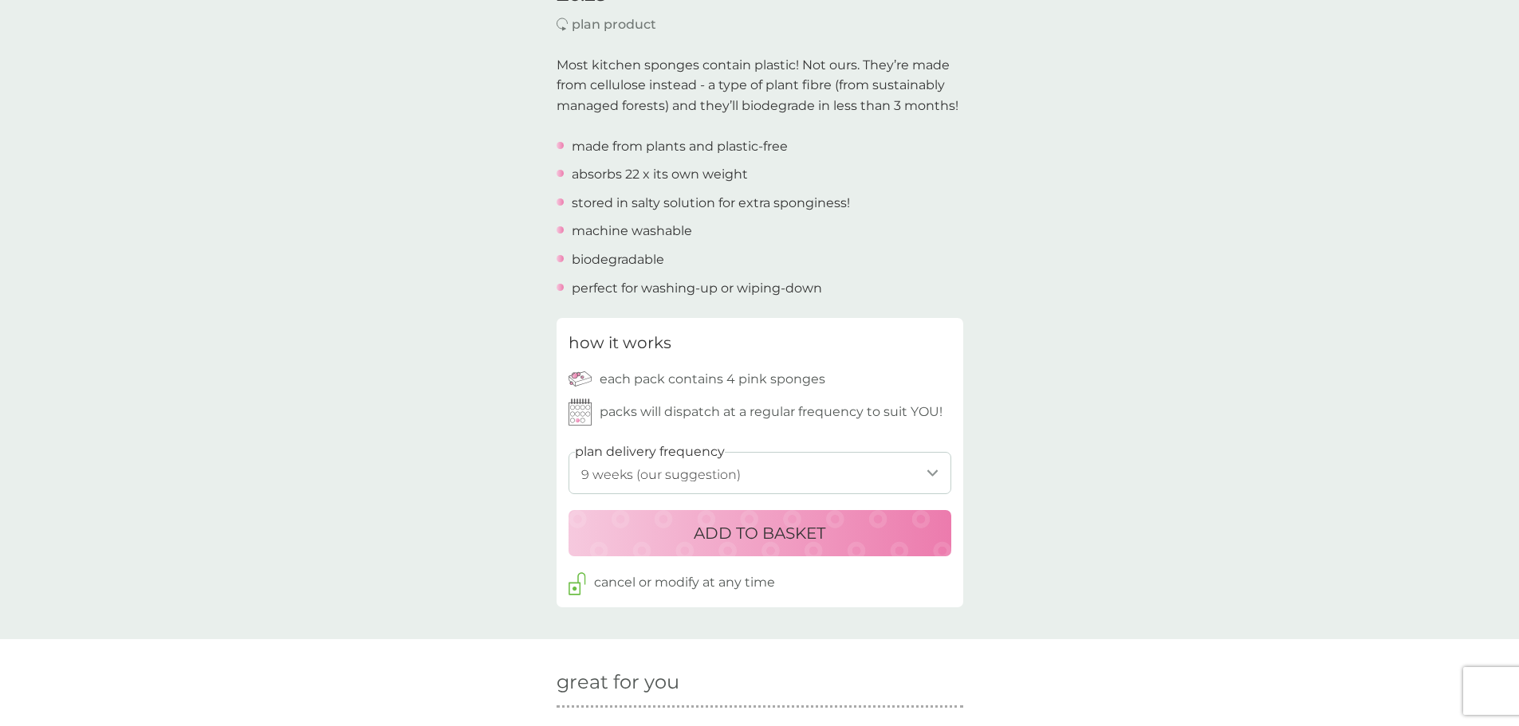
scroll to position [638, 0]
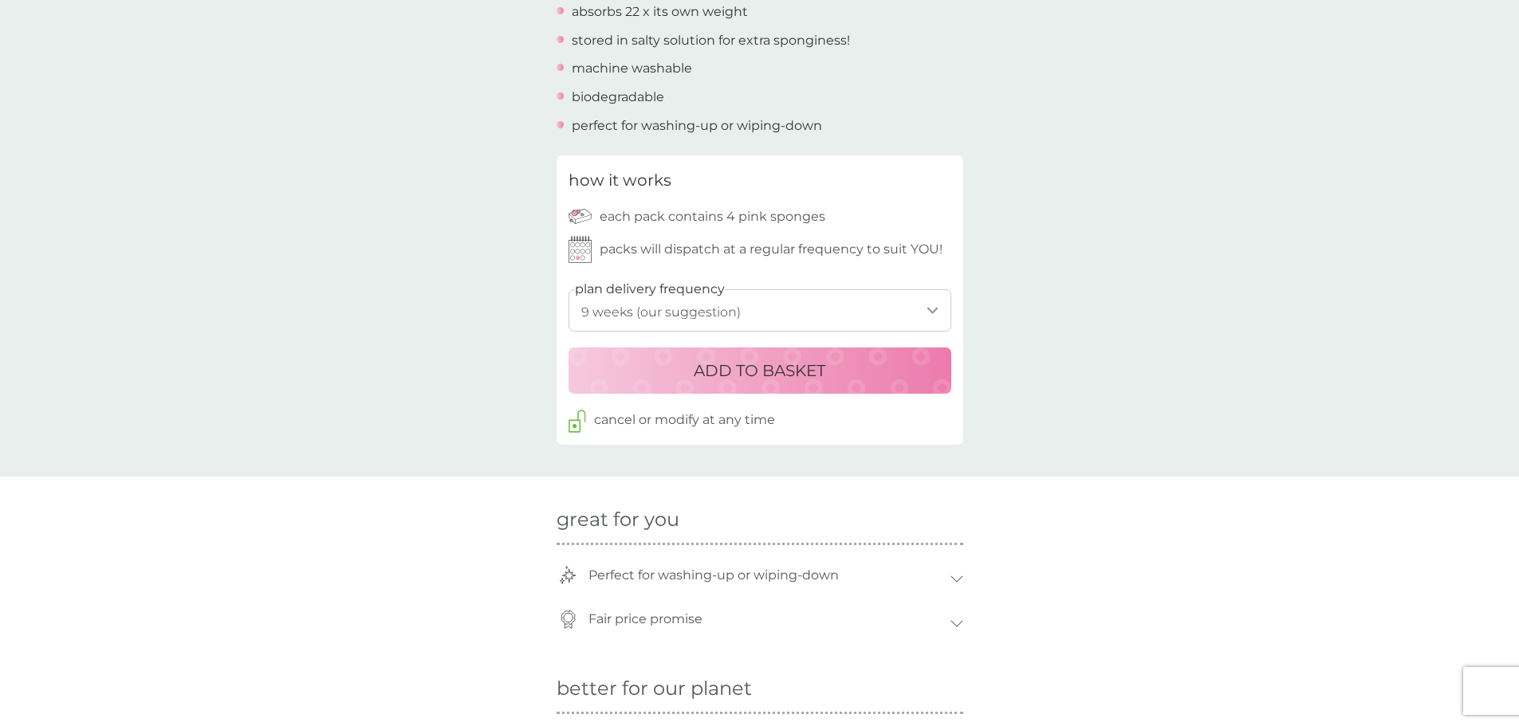
click at [686, 310] on select "1 week 2 weeks 3 weeks 4 weeks 5 weeks 6 weeks 7 weeks 8 weeks 9 weeks (our sug…" at bounding box center [760, 310] width 383 height 42
select select "210"
click at [569, 289] on select "1 week 2 weeks 3 weeks 4 weeks 5 weeks 6 weeks 7 weeks 8 weeks 9 weeks (our sug…" at bounding box center [760, 310] width 383 height 42
click at [490, 371] on div "back Brilliant Eco friendly, cost effective, punctual and a great company - [PE…" at bounding box center [759, 354] width 1519 height 1839
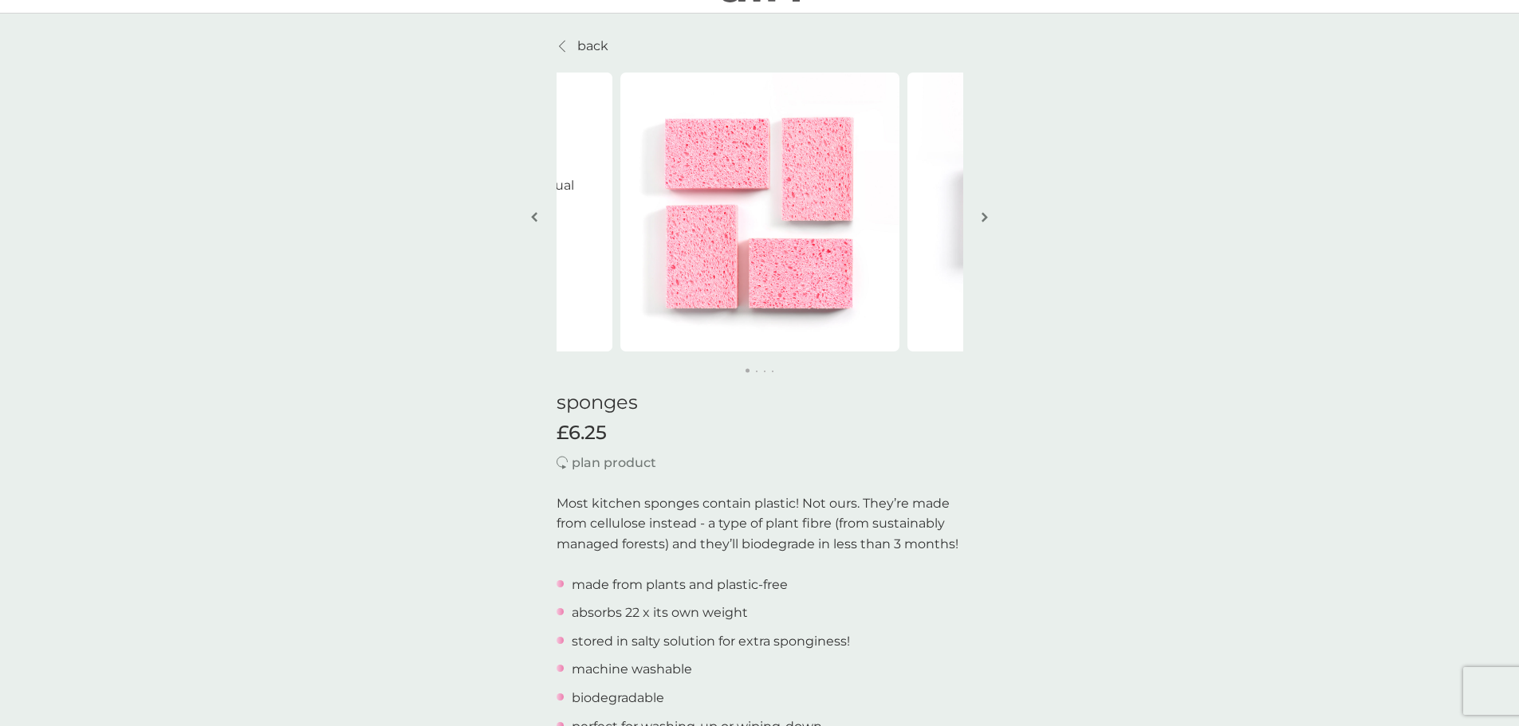
scroll to position [0, 0]
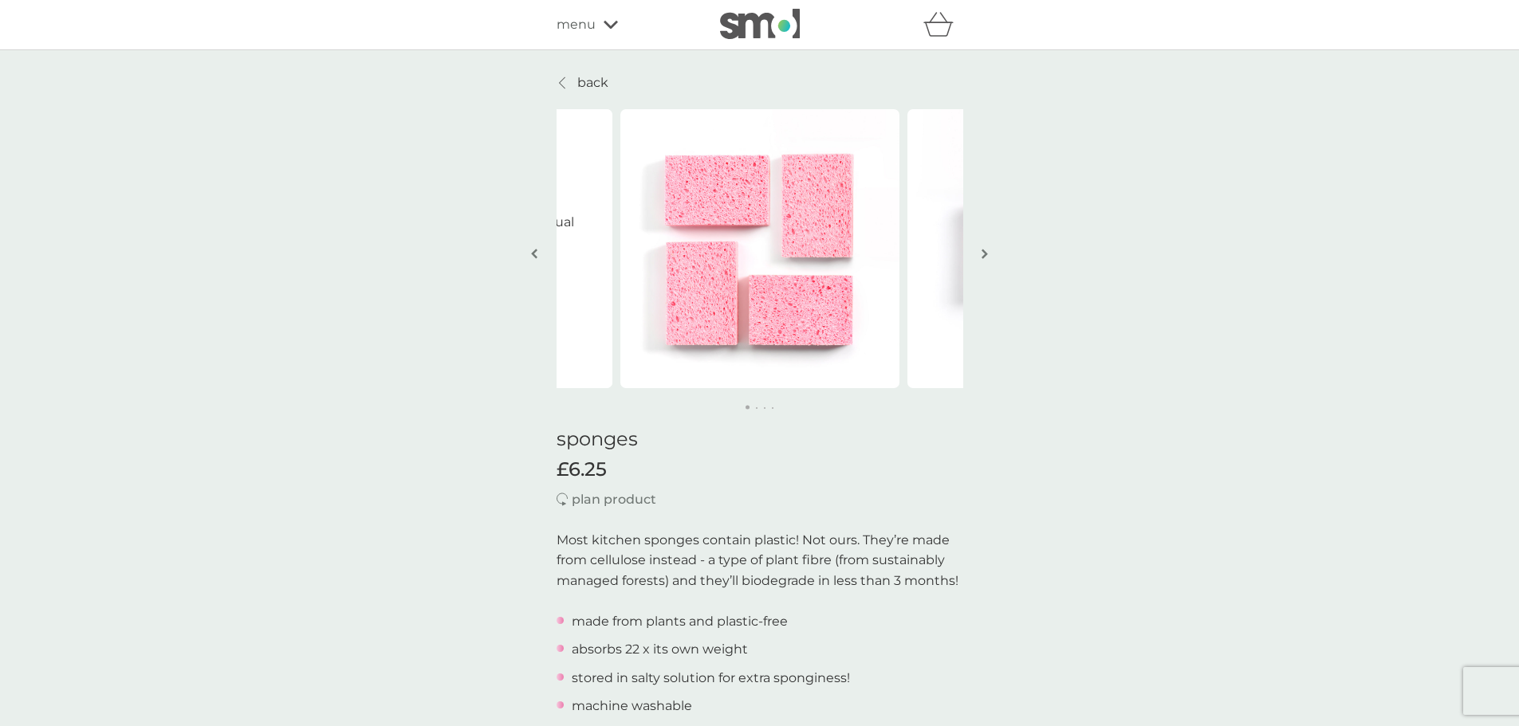
click at [982, 254] on img "button" at bounding box center [985, 254] width 6 height 12
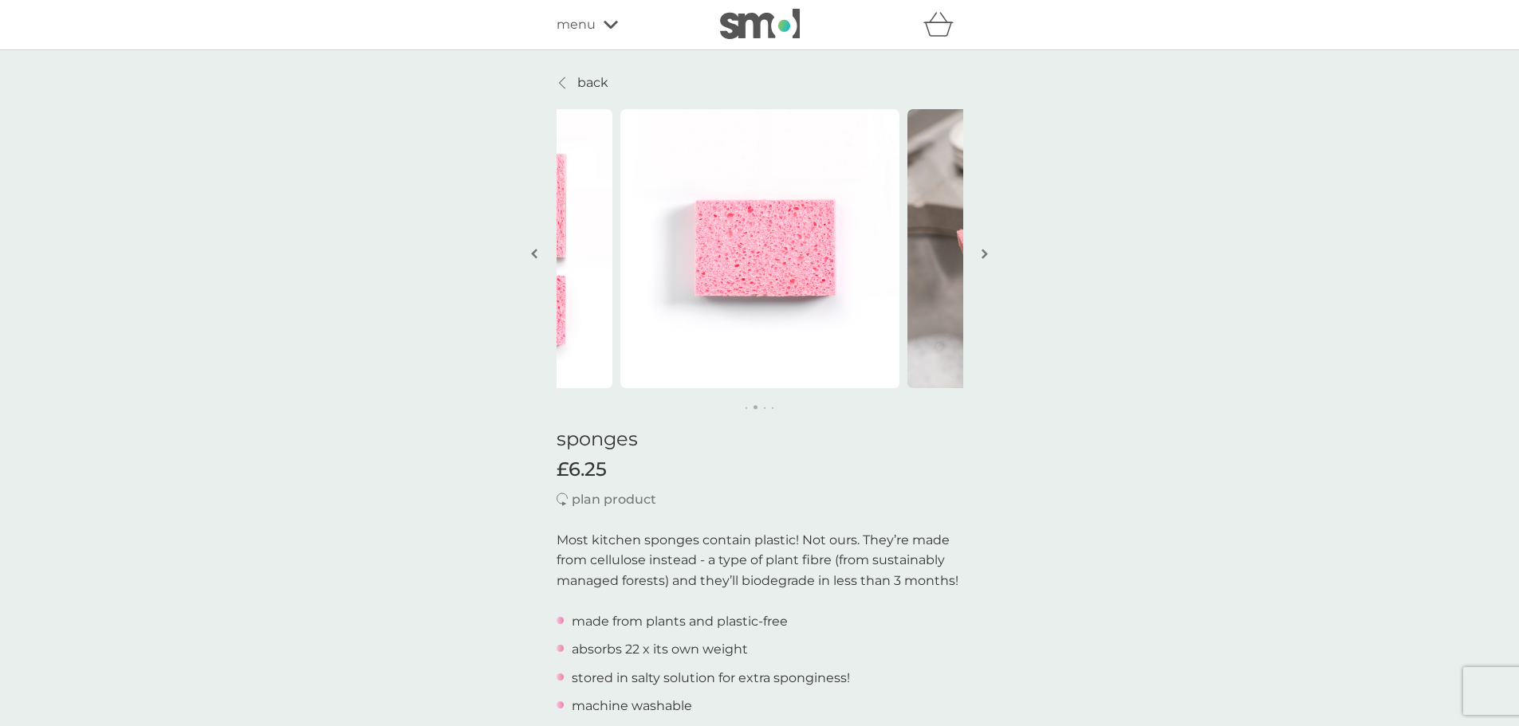
click at [982, 254] on img "button" at bounding box center [985, 254] width 6 height 12
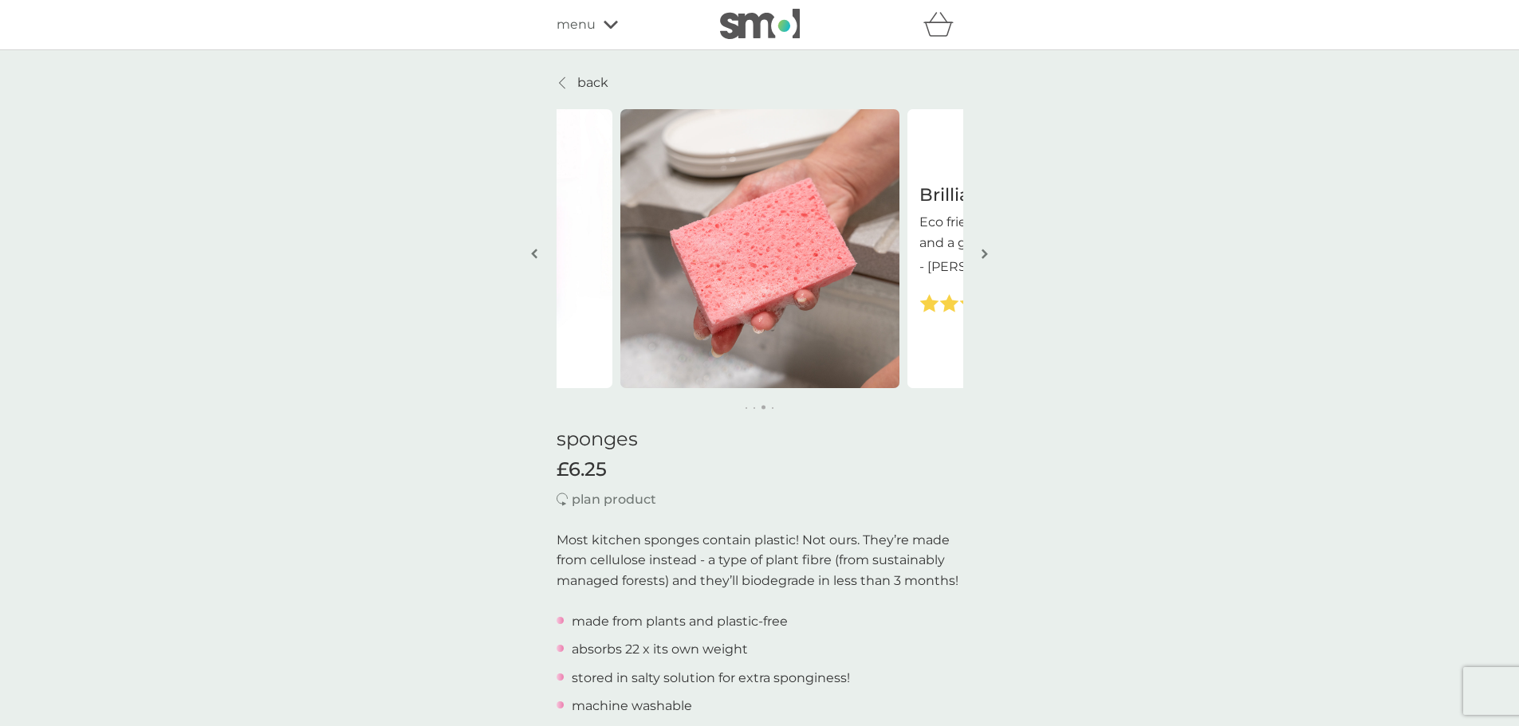
click at [982, 254] on img "button" at bounding box center [985, 254] width 6 height 12
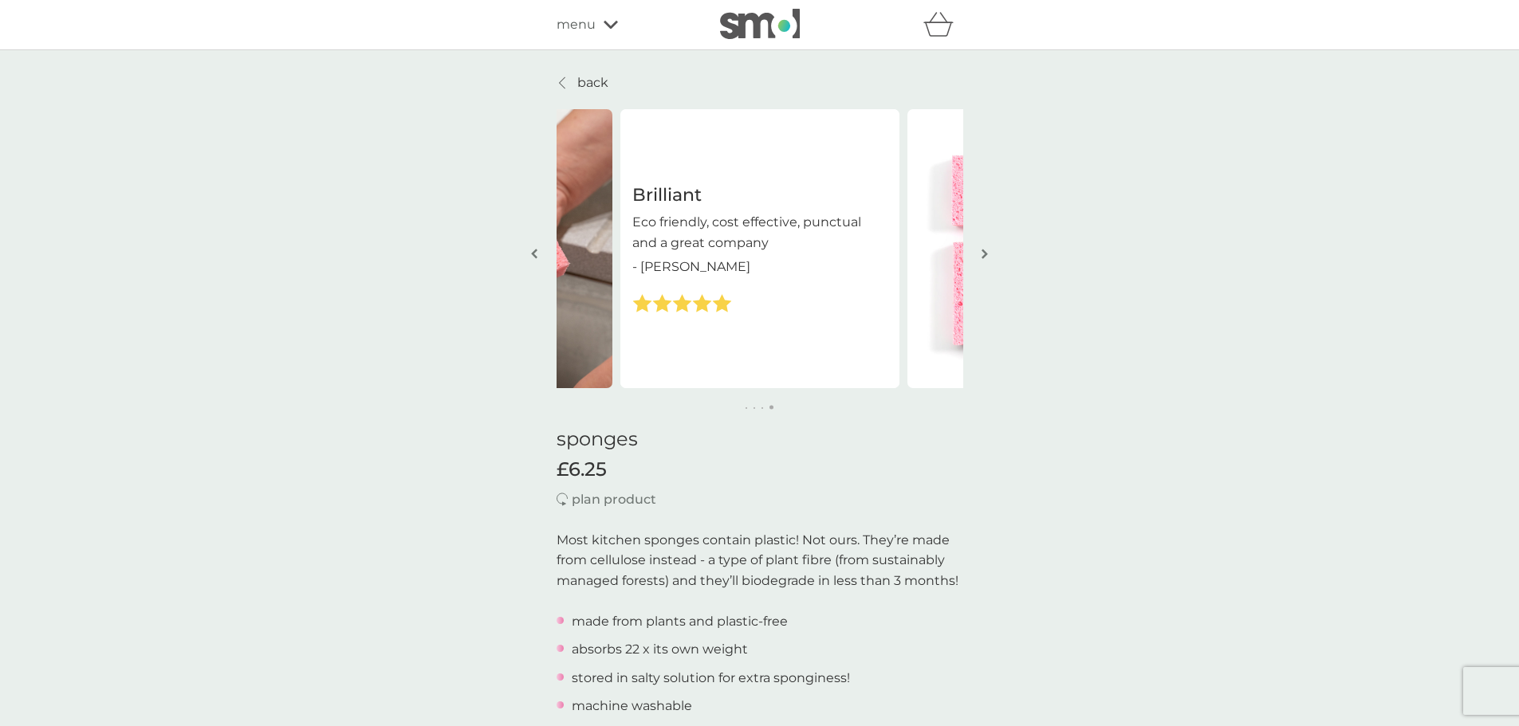
click at [529, 252] on button "button" at bounding box center [535, 255] width 12 height 80
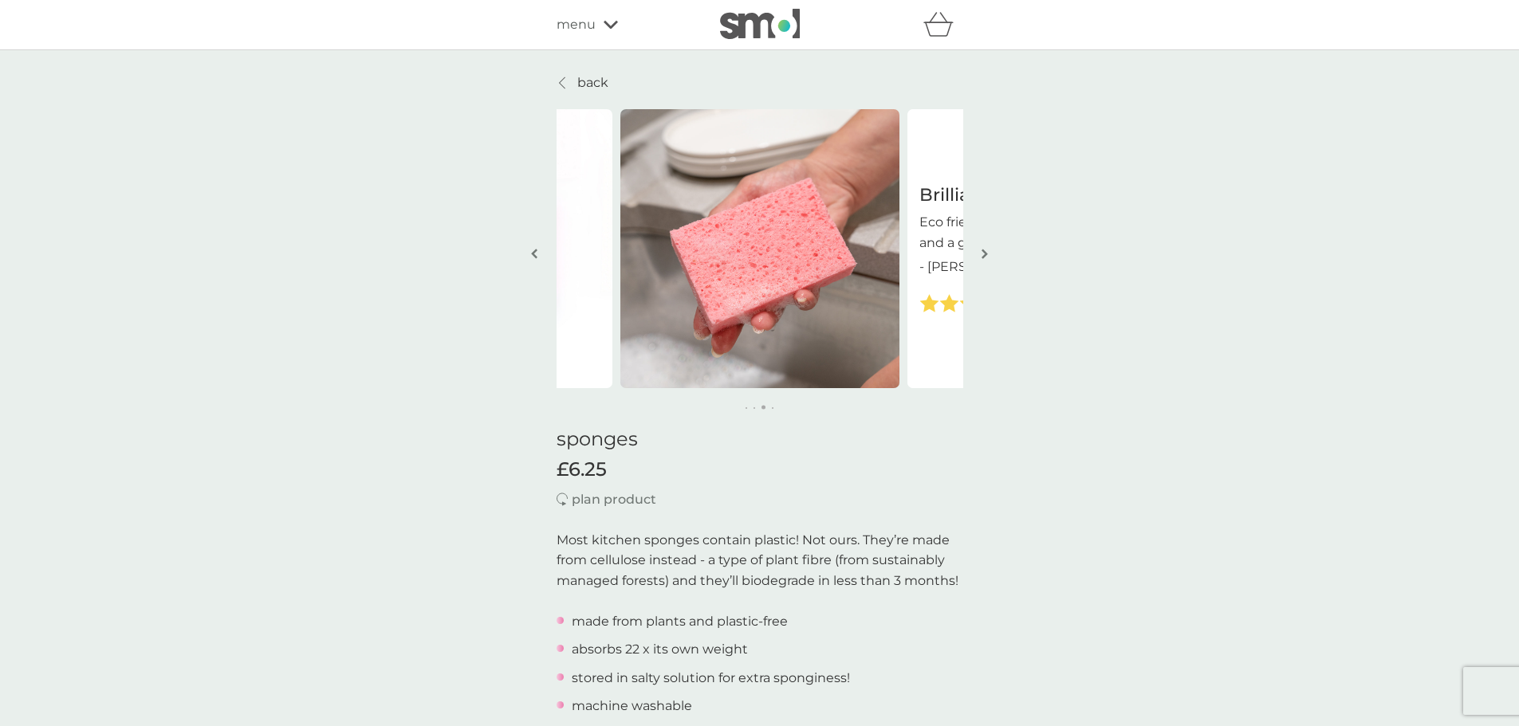
click at [529, 252] on button "button" at bounding box center [535, 255] width 12 height 80
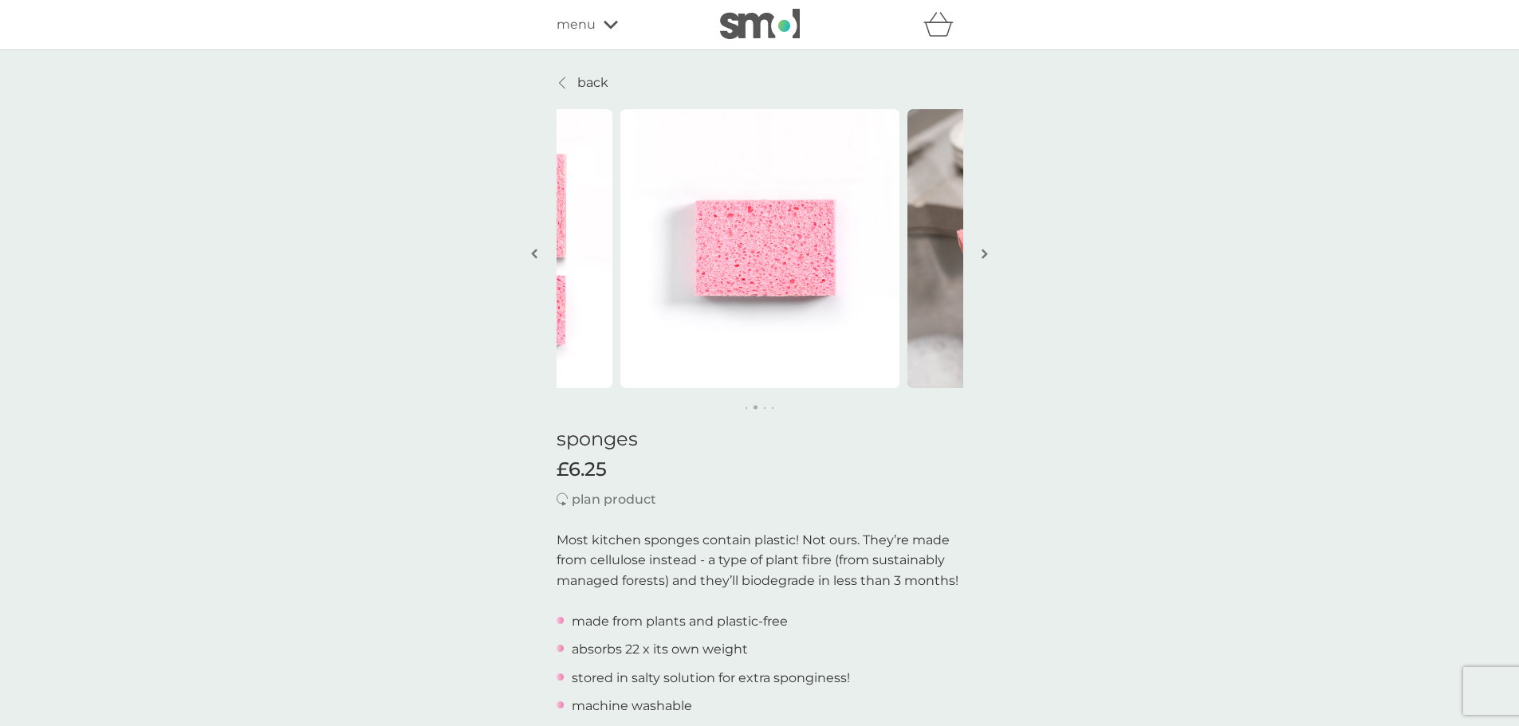
click at [529, 252] on button "button" at bounding box center [535, 255] width 12 height 80
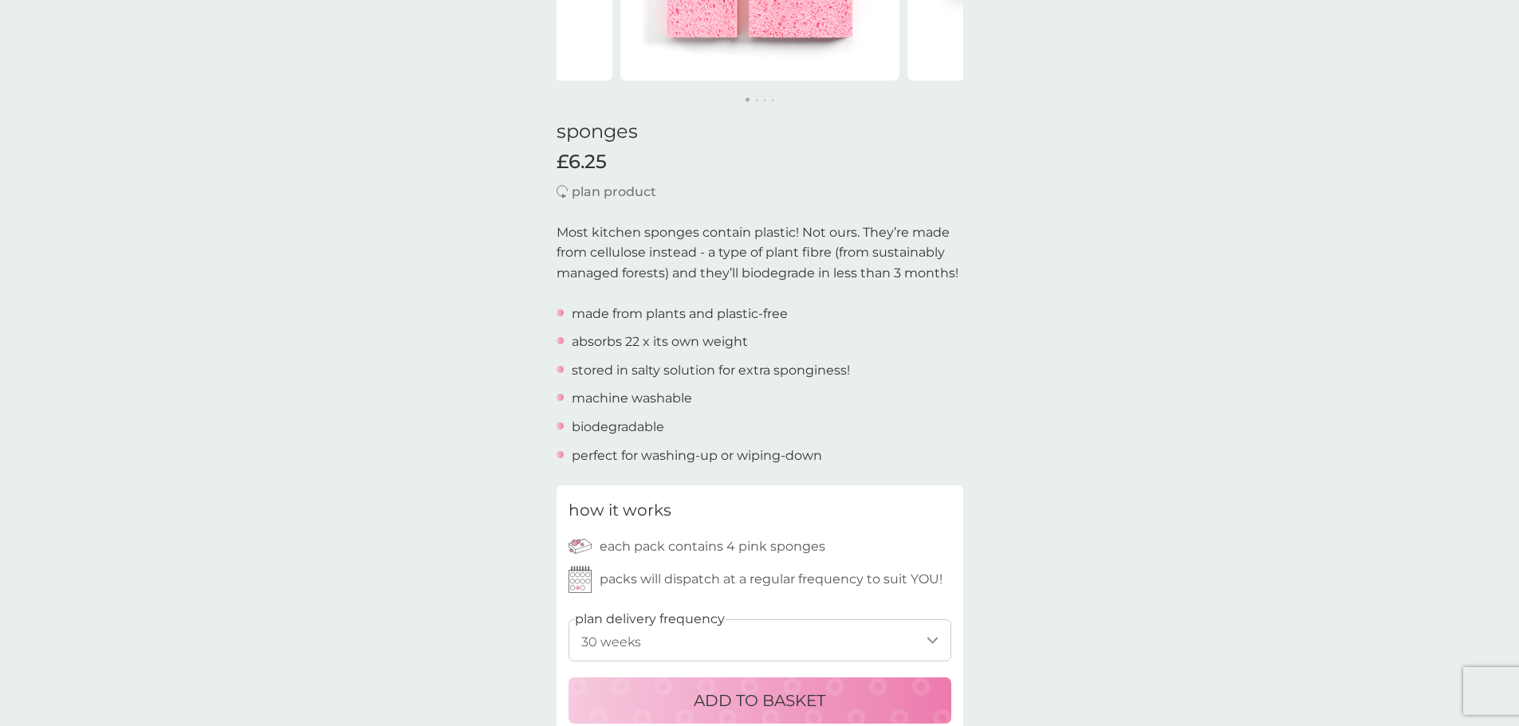
scroll to position [319, 0]
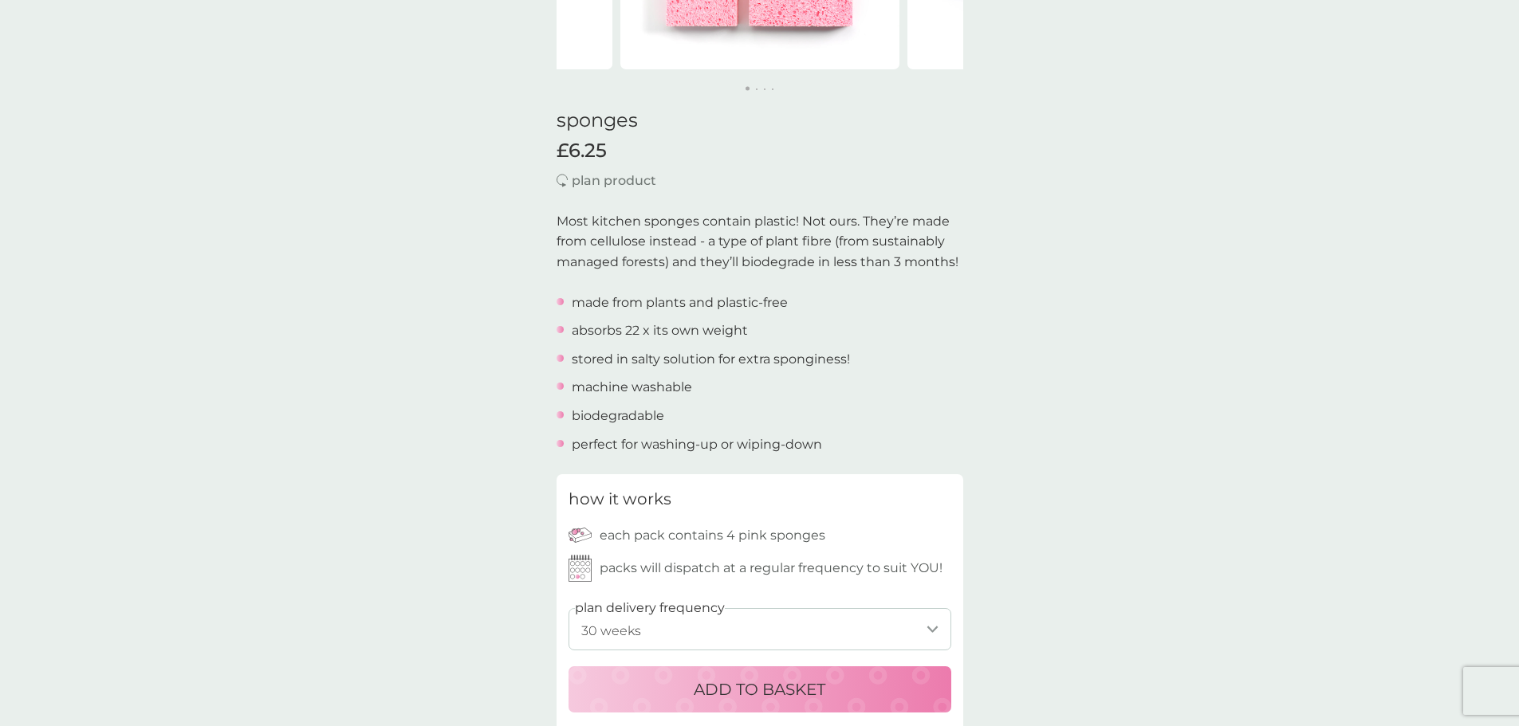
click at [773, 241] on p "Most kitchen sponges contain plastic! Not ours. They’re made from cellulose ins…" at bounding box center [760, 241] width 407 height 61
click at [725, 699] on p "ADD TO BASKET" at bounding box center [760, 690] width 132 height 26
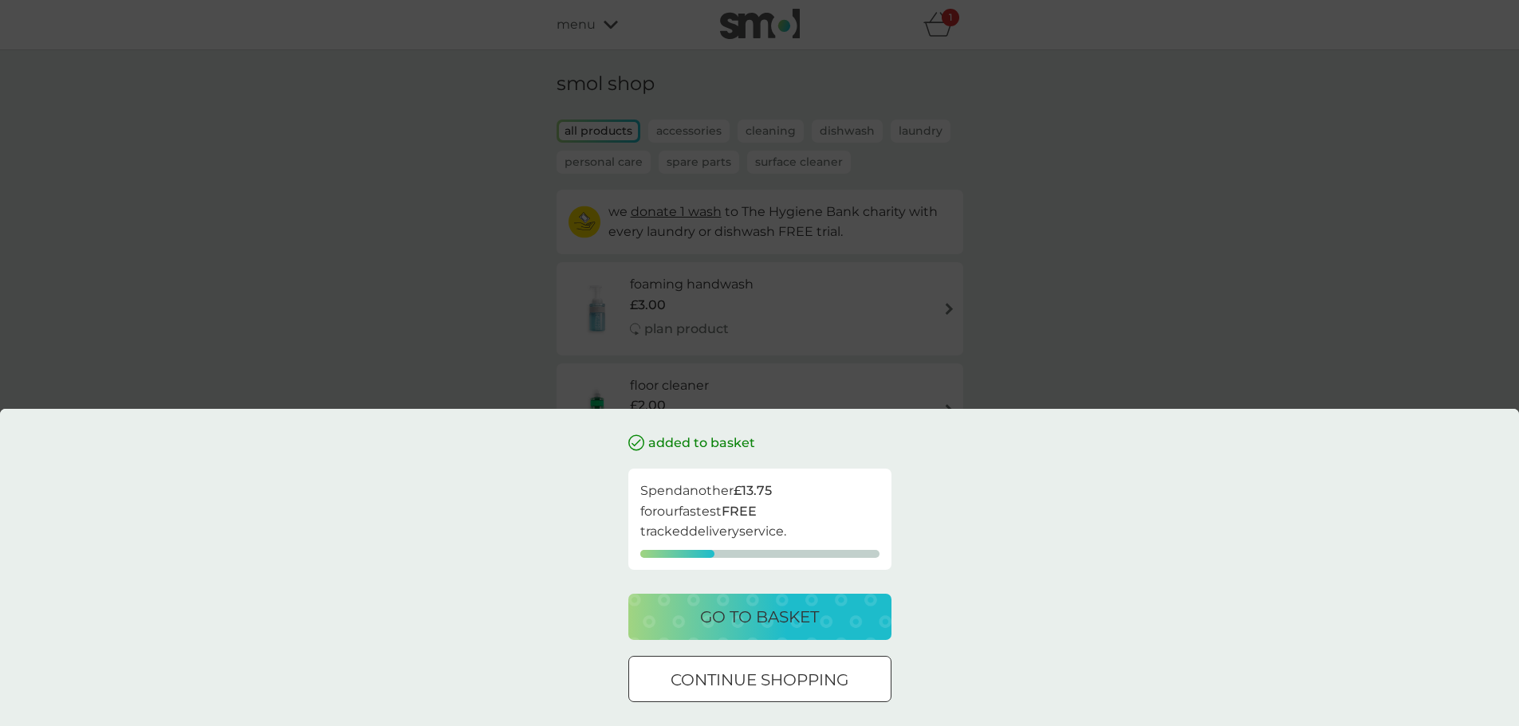
click at [510, 286] on div "added to basket Spend another £13.75 for our fastest FREE tracked delivery serv…" at bounding box center [759, 363] width 1519 height 726
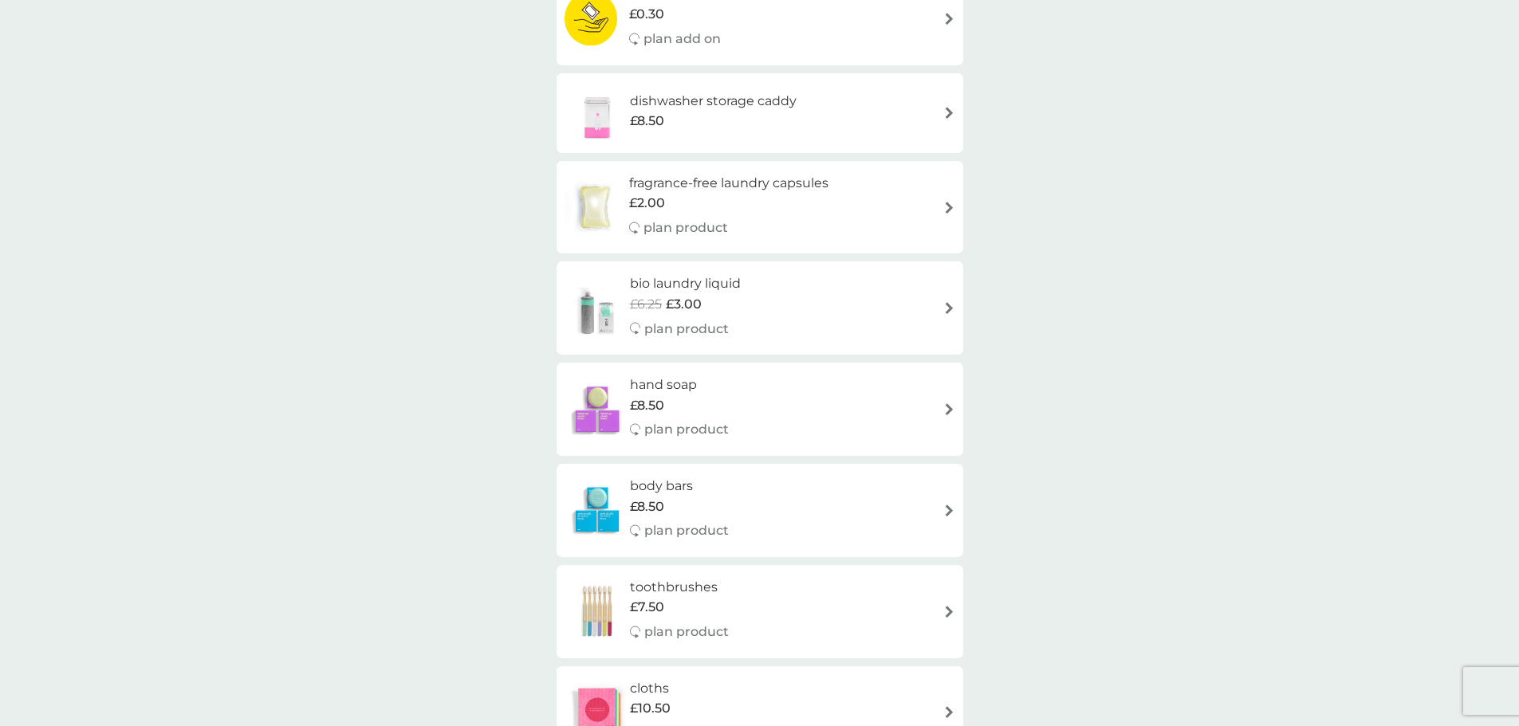
scroll to position [797, 0]
